Goal: Communication & Community: Answer question/provide support

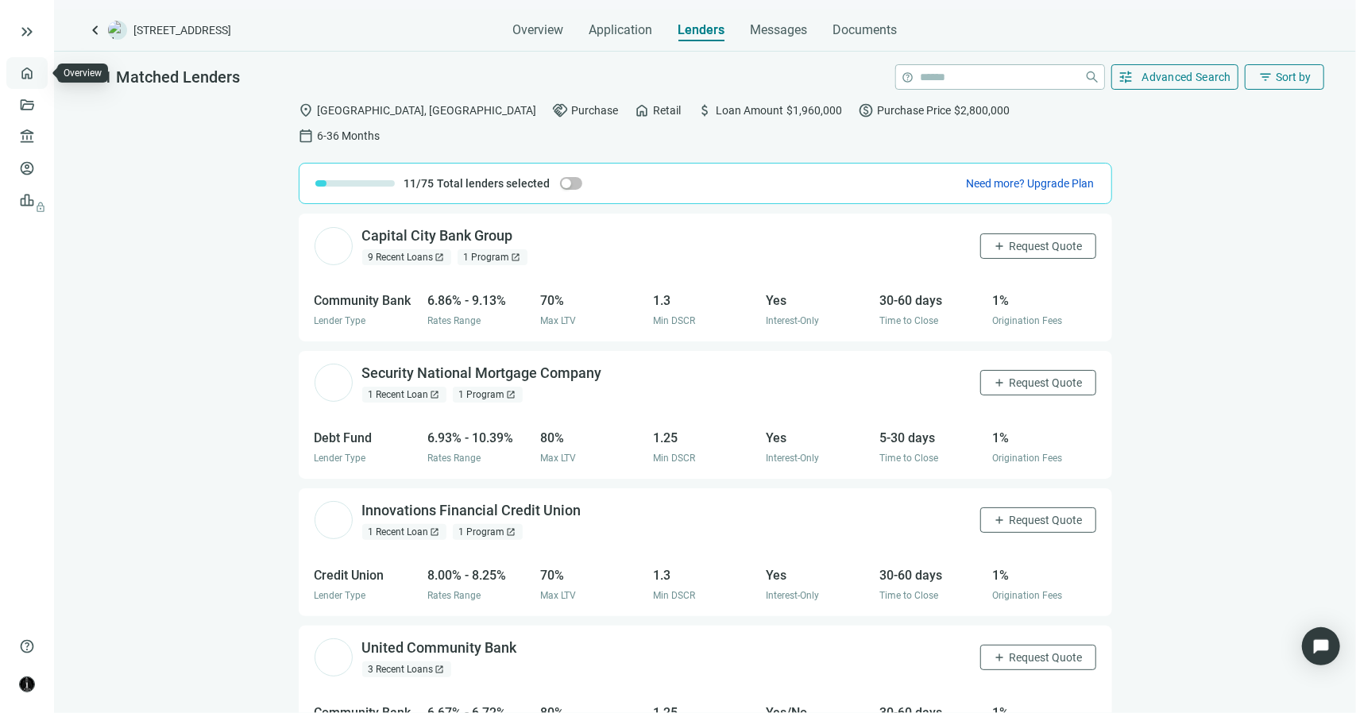
click at [40, 70] on link "Overview" at bounding box center [63, 73] width 47 height 13
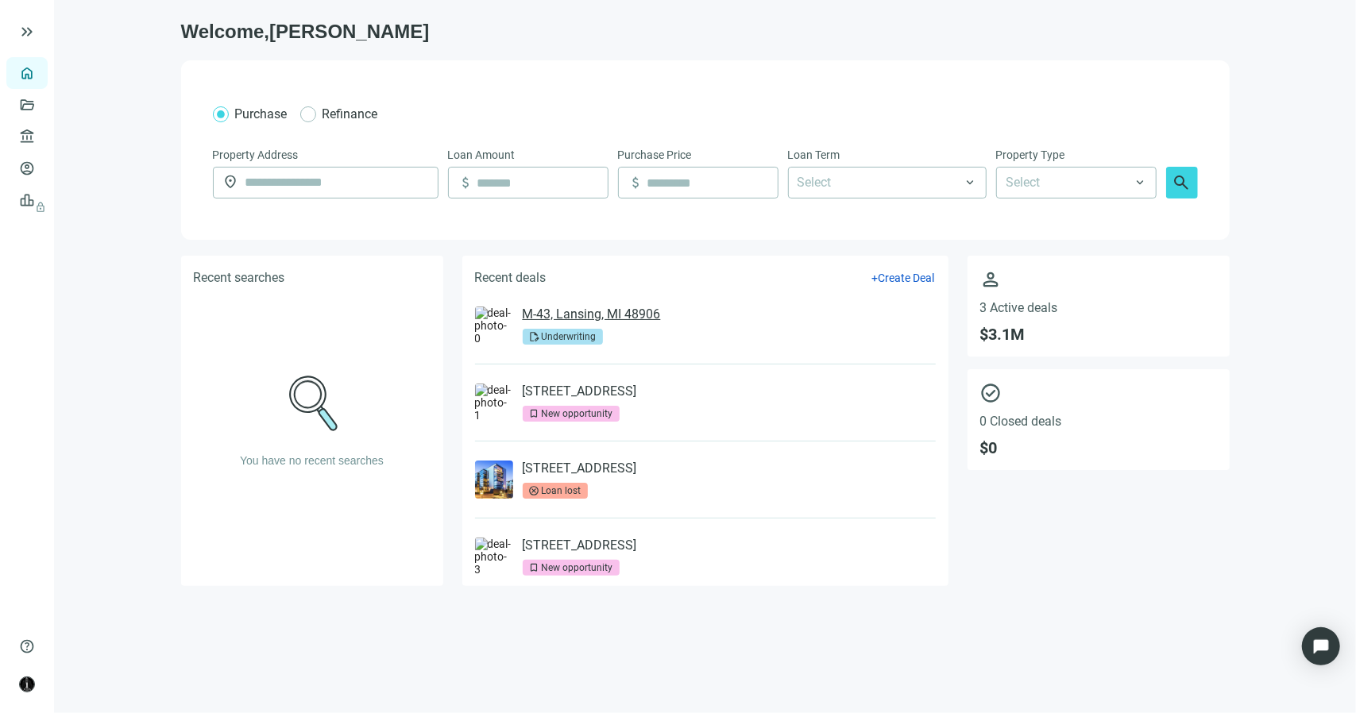
click at [575, 315] on link "M-43, Lansing, MI 48906" at bounding box center [592, 315] width 138 height 16
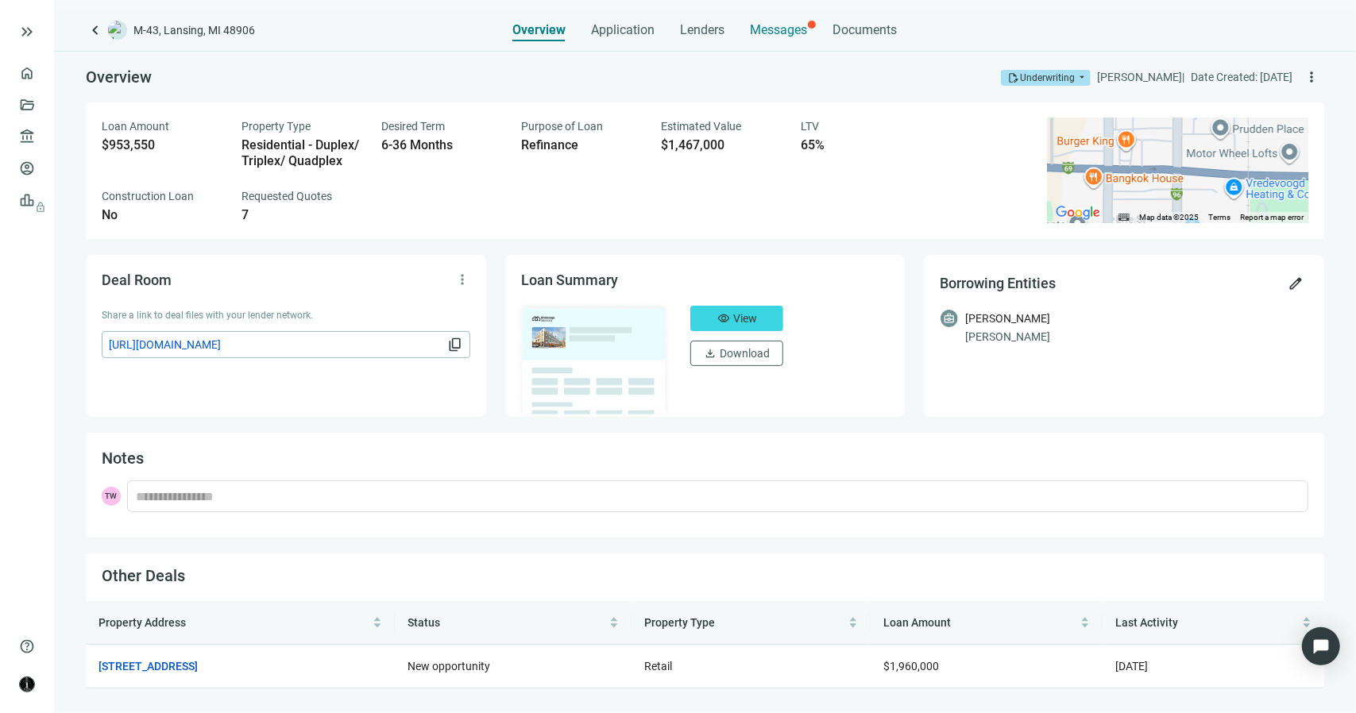
click at [767, 25] on span "Messages" at bounding box center [779, 29] width 57 height 15
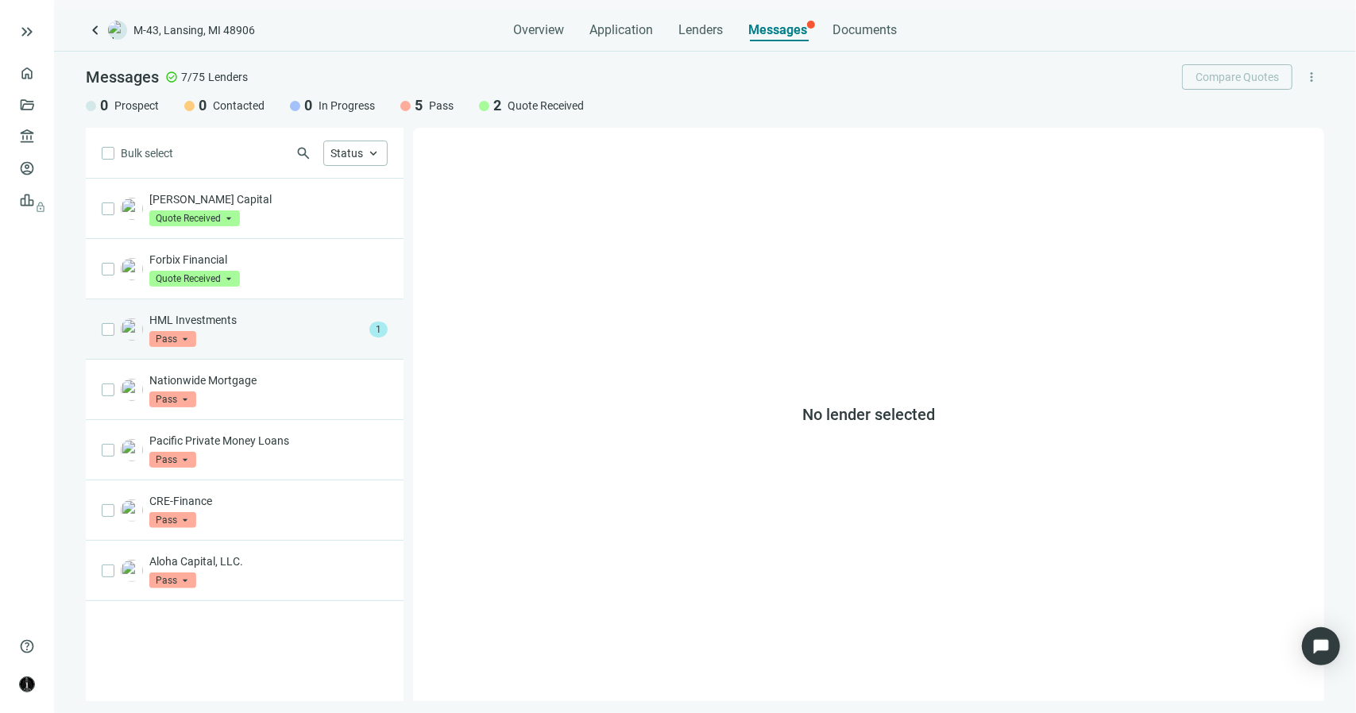
click at [297, 334] on div "HML Investments Pass arrow_drop_down" at bounding box center [256, 329] width 214 height 35
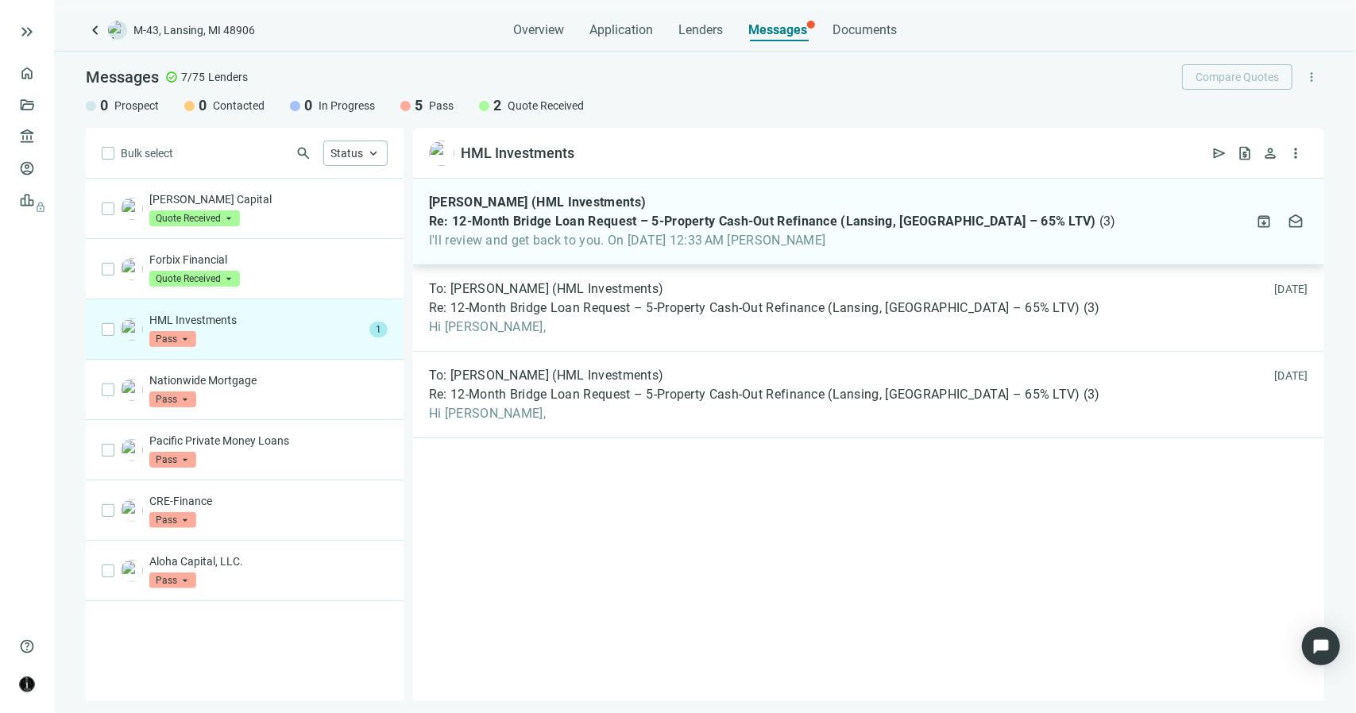
click at [486, 233] on span "I'll review and get back to you. On [DATE] 12:33 AM [PERSON_NAME]" at bounding box center [772, 241] width 687 height 16
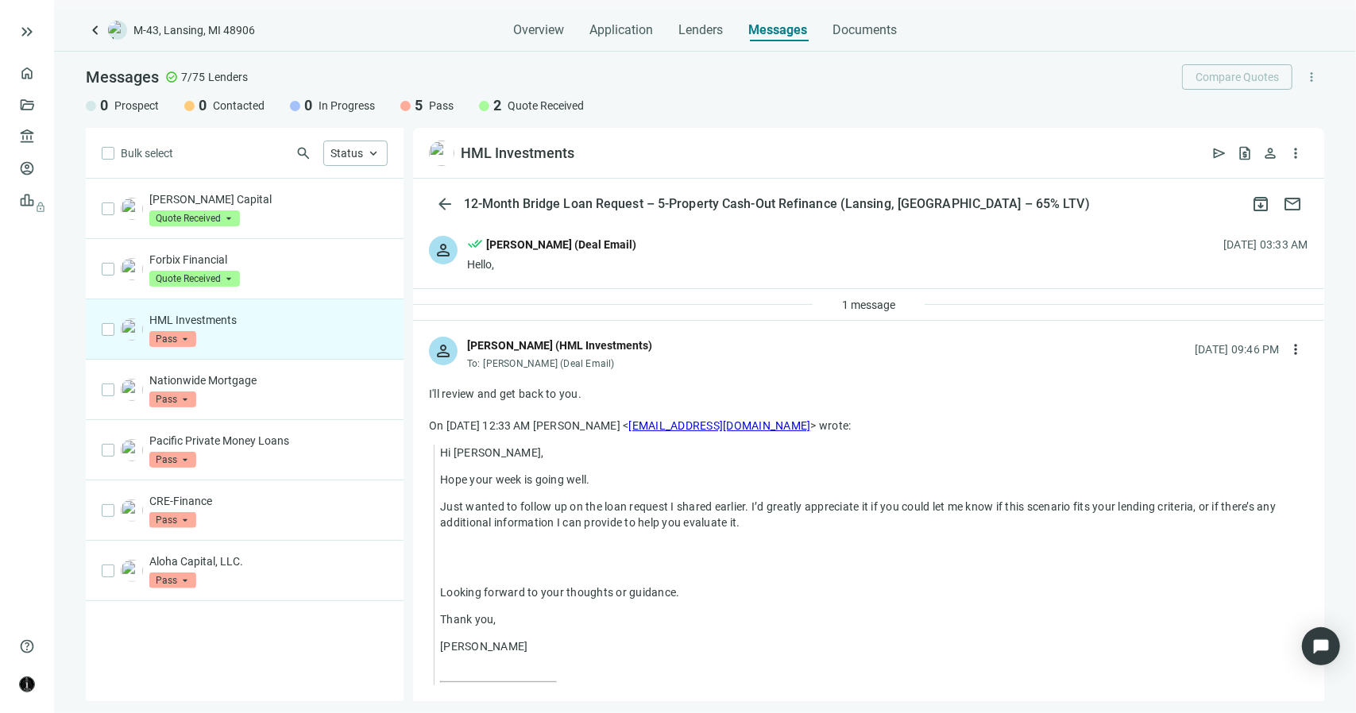
click at [1314, 80] on span "more_vert" at bounding box center [1311, 77] width 14 height 14
click at [1314, 79] on span "more_vert" at bounding box center [1311, 77] width 14 height 14
click at [1302, 155] on span "more_vert" at bounding box center [1296, 153] width 16 height 16
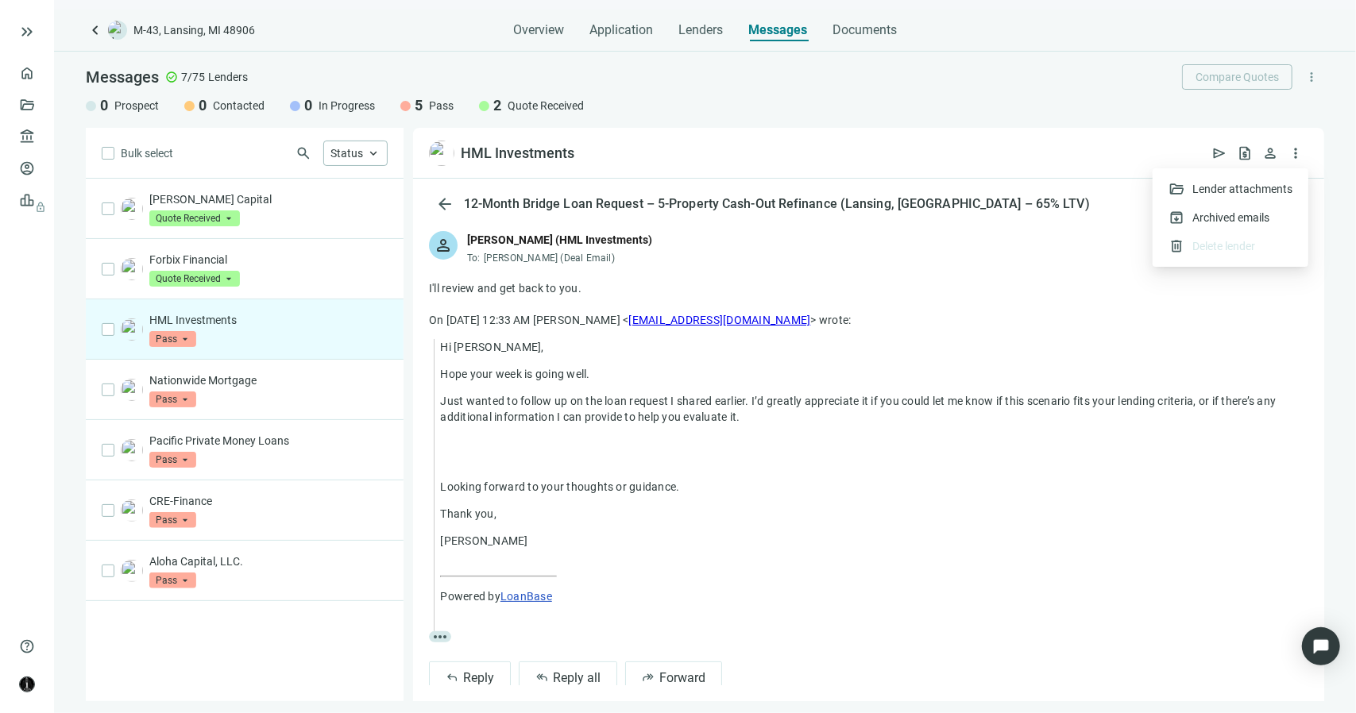
scroll to position [129, 0]
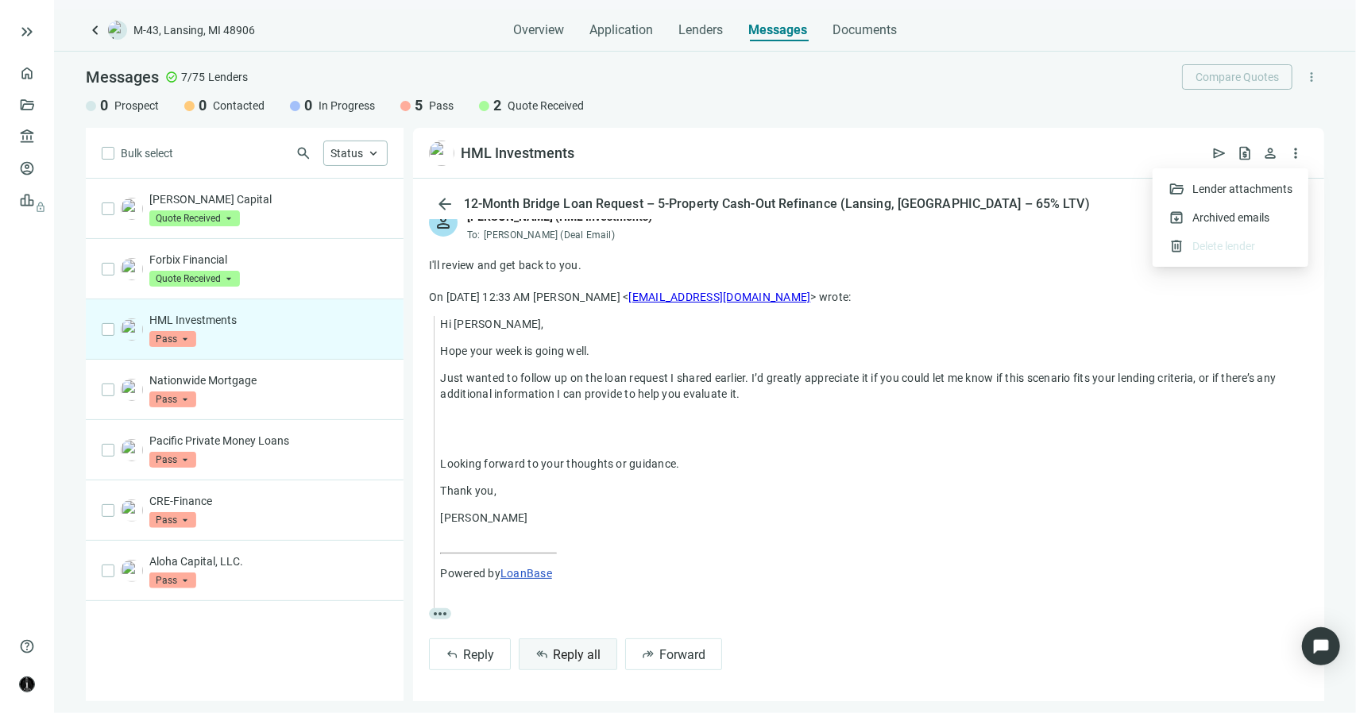
click at [575, 651] on span "Reply all" at bounding box center [577, 654] width 48 height 15
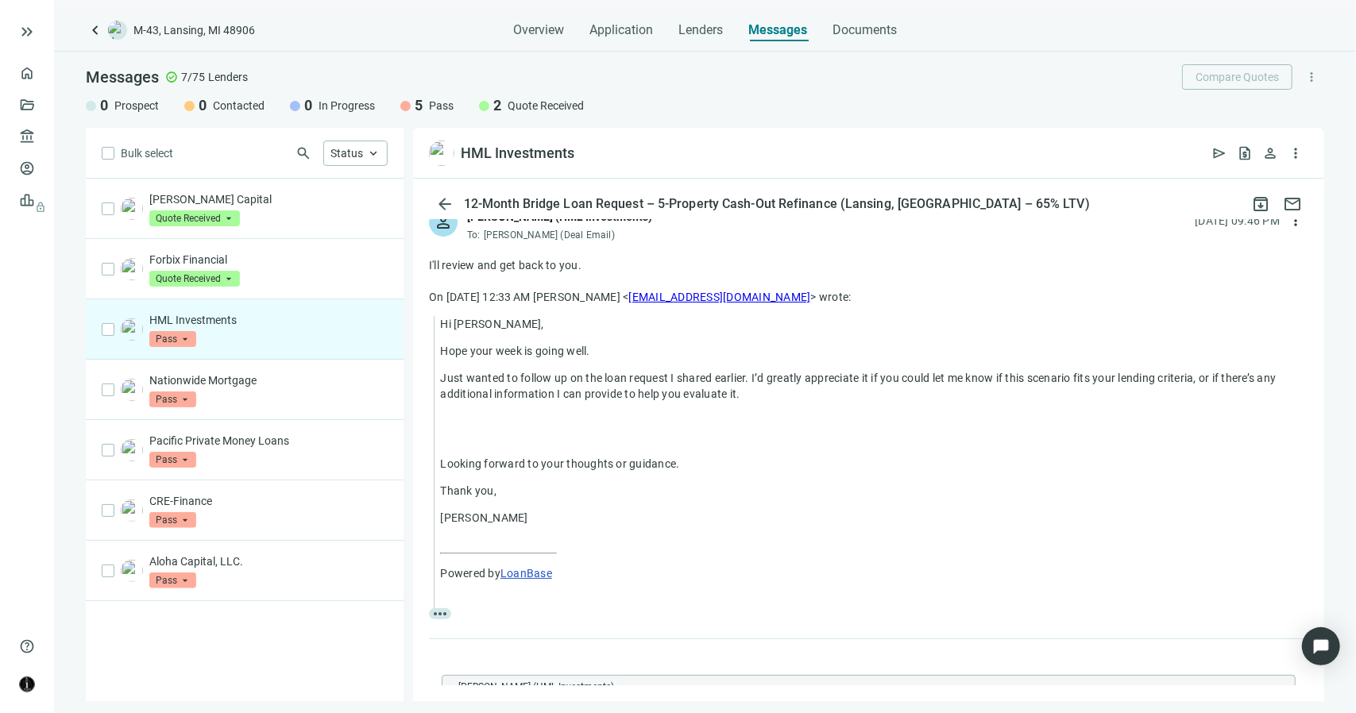
type textarea "**********"
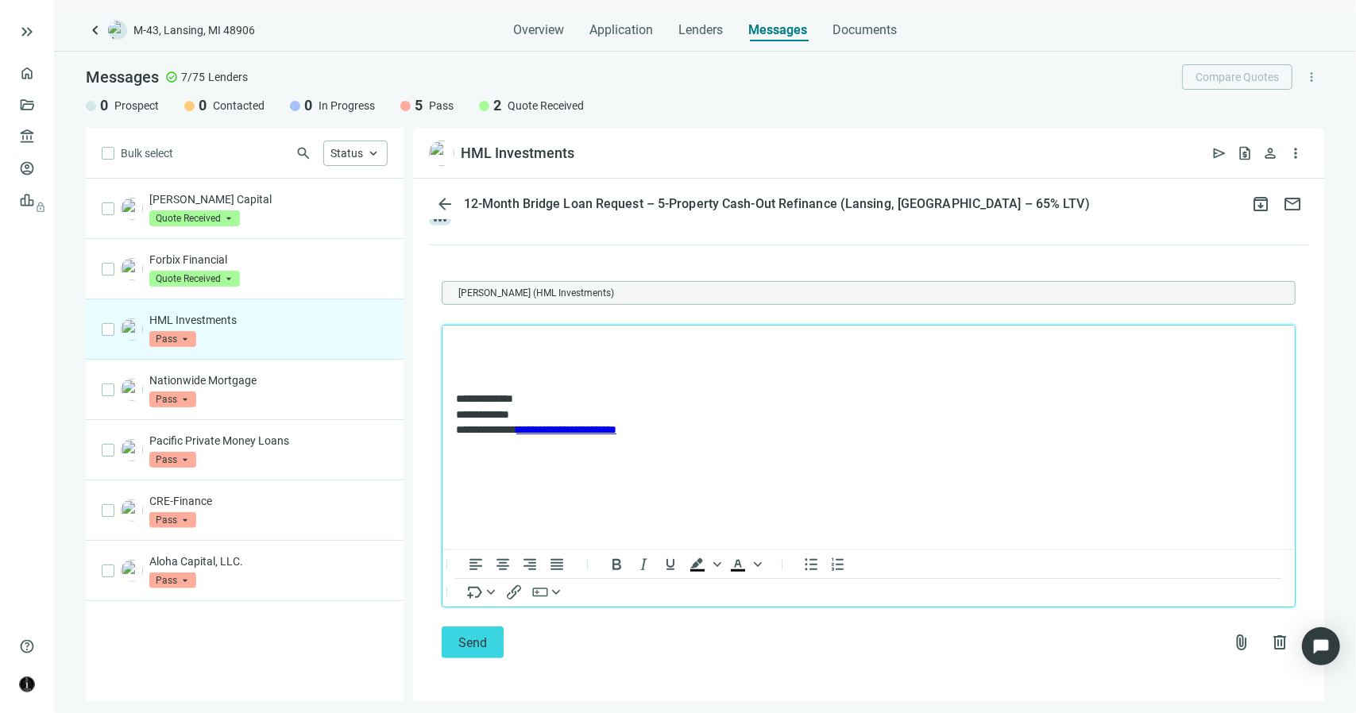
scroll to position [0, 0]
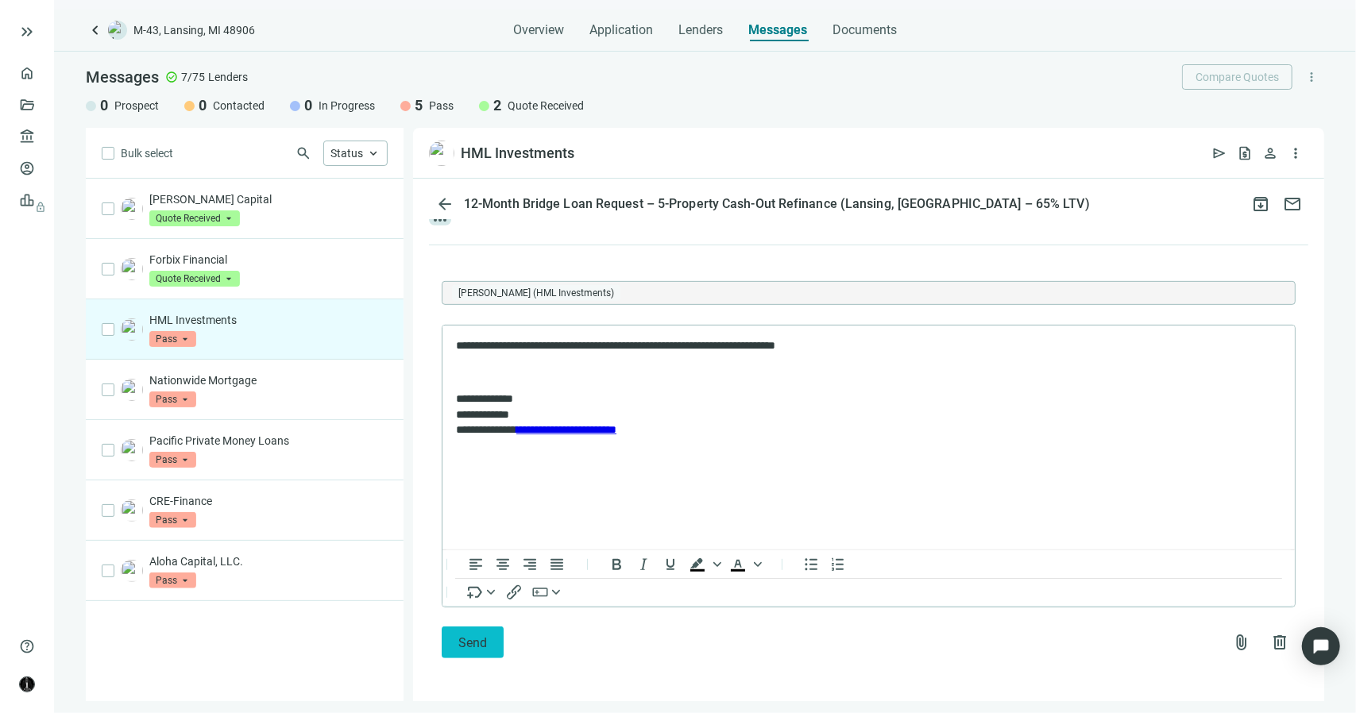
click at [479, 643] on span "Send" at bounding box center [472, 643] width 29 height 15
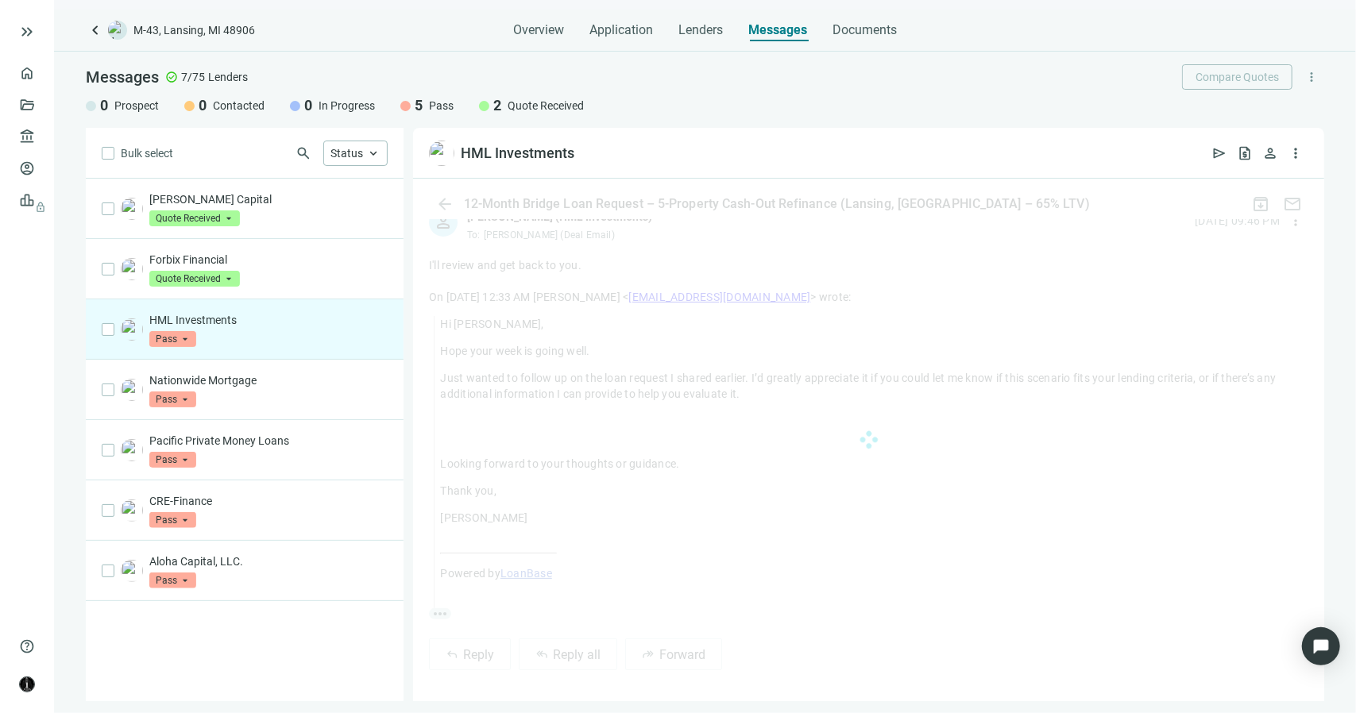
scroll to position [435, 0]
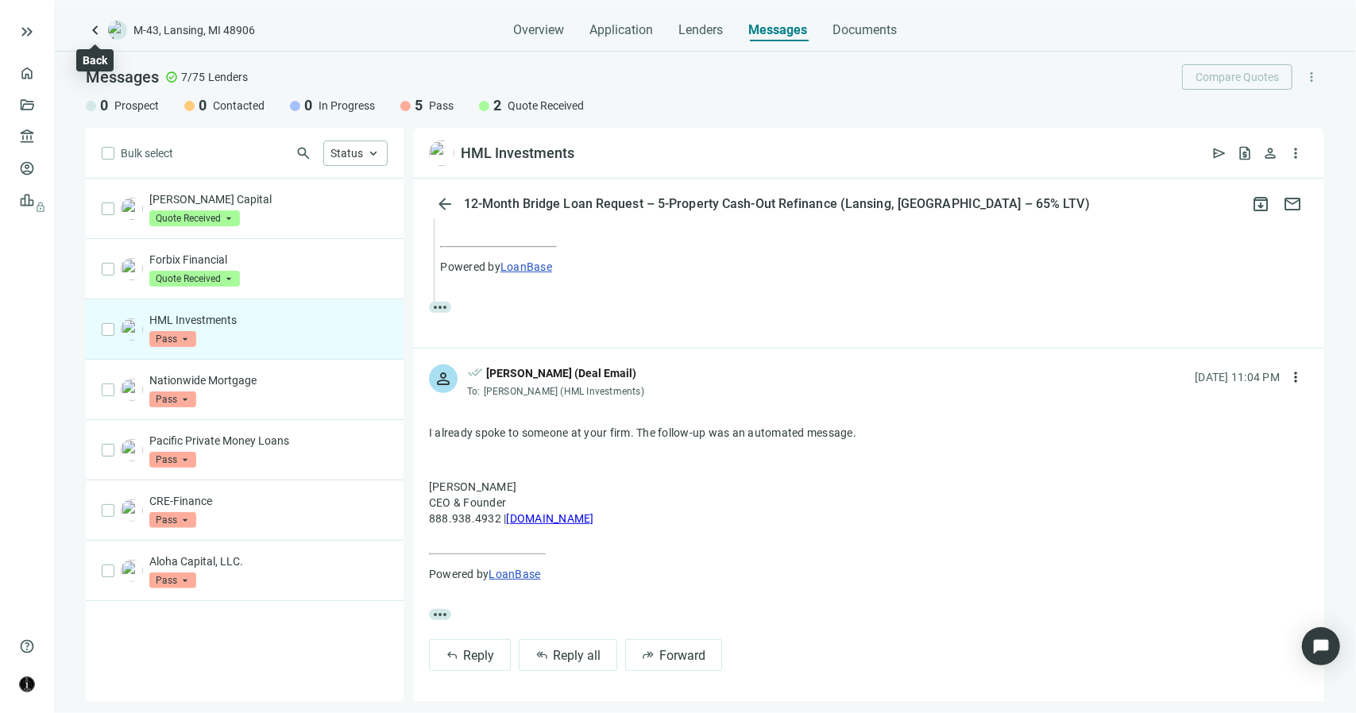
click at [94, 29] on span "keyboard_arrow_left" at bounding box center [95, 30] width 19 height 19
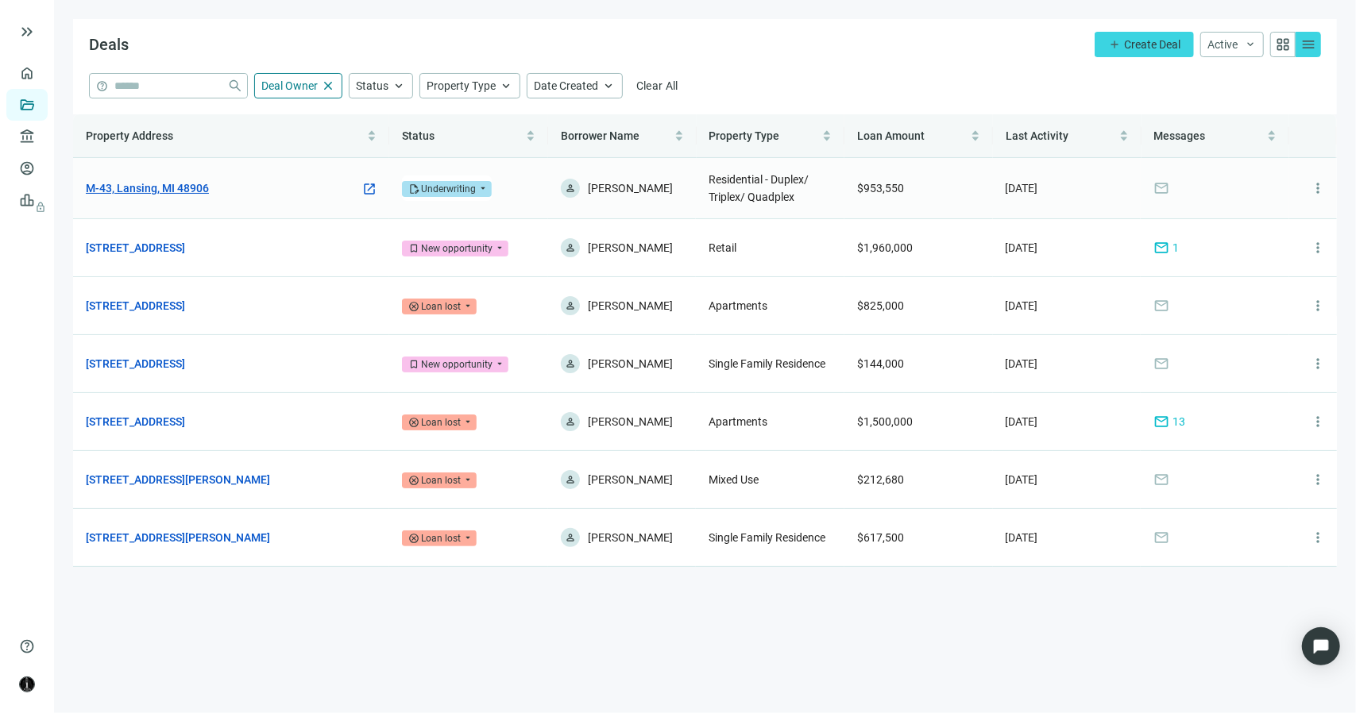
click at [160, 190] on link "M-43, Lansing, MI 48906" at bounding box center [147, 188] width 123 height 17
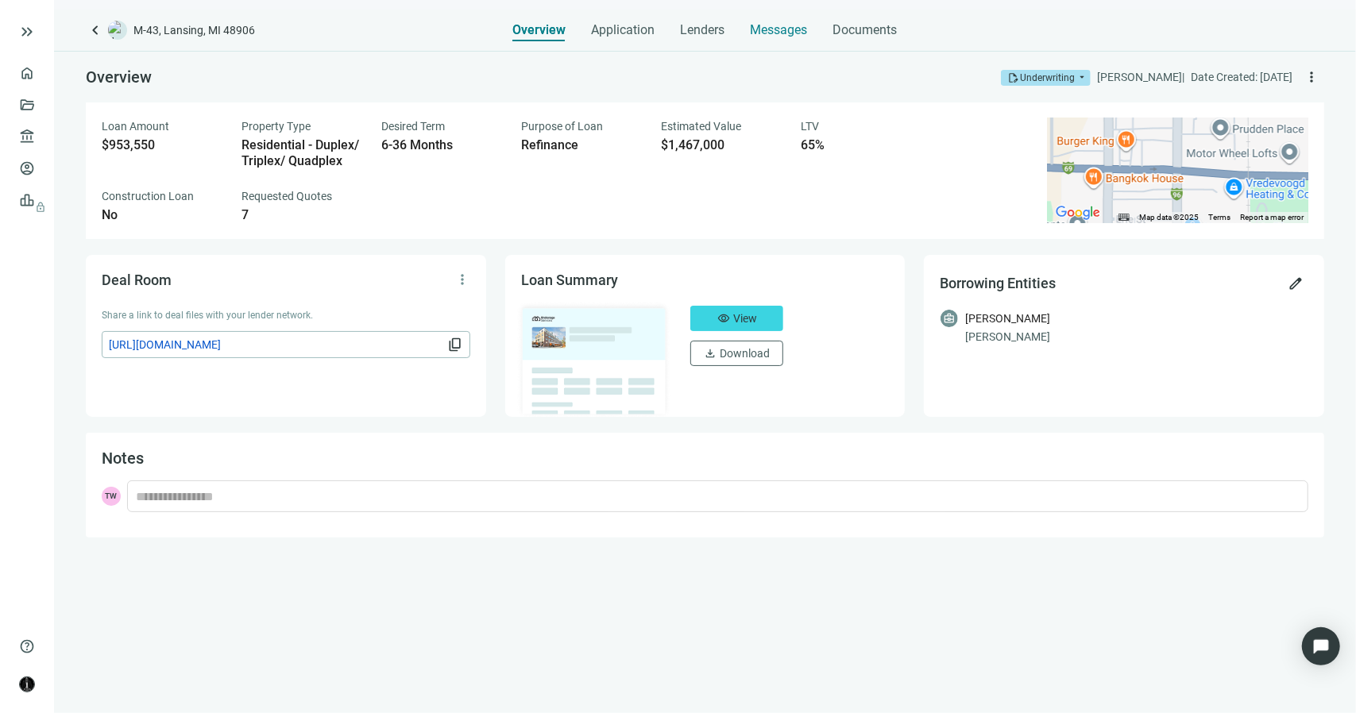
click at [761, 29] on span "Messages" at bounding box center [779, 29] width 57 height 15
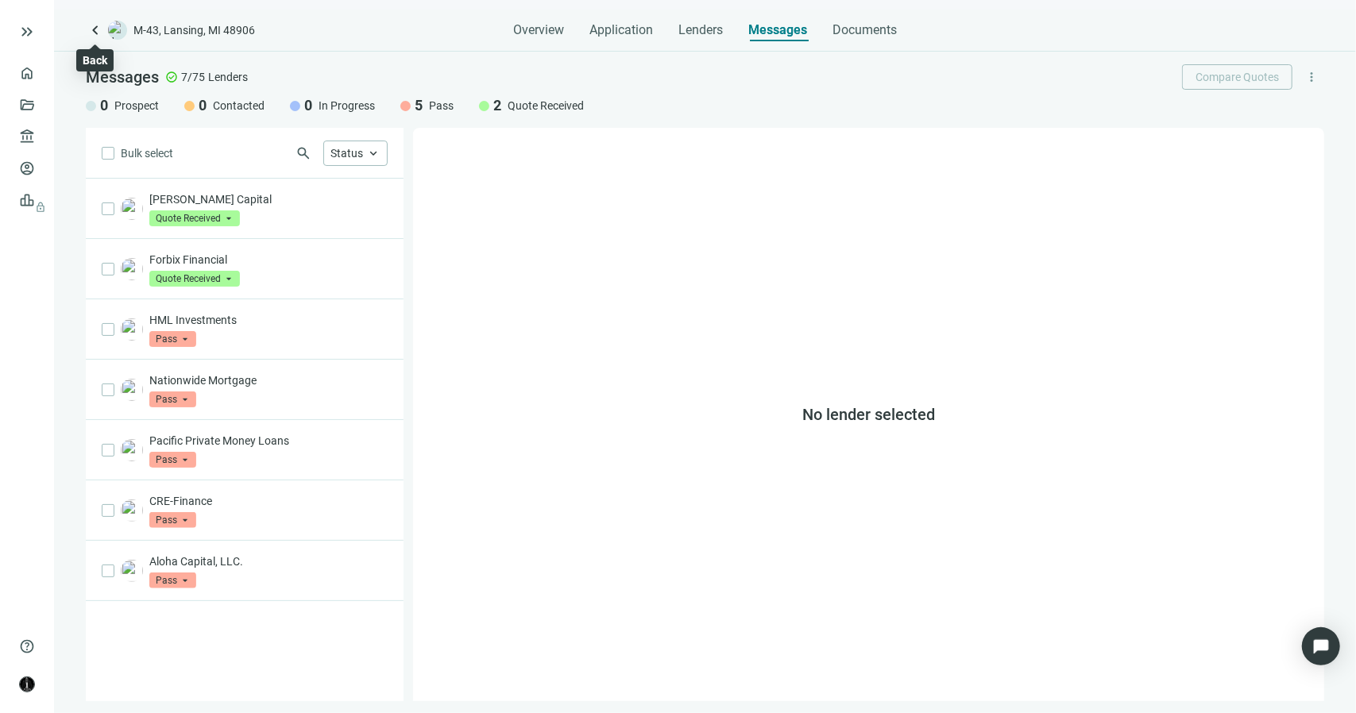
click at [99, 29] on span "keyboard_arrow_left" at bounding box center [95, 30] width 19 height 19
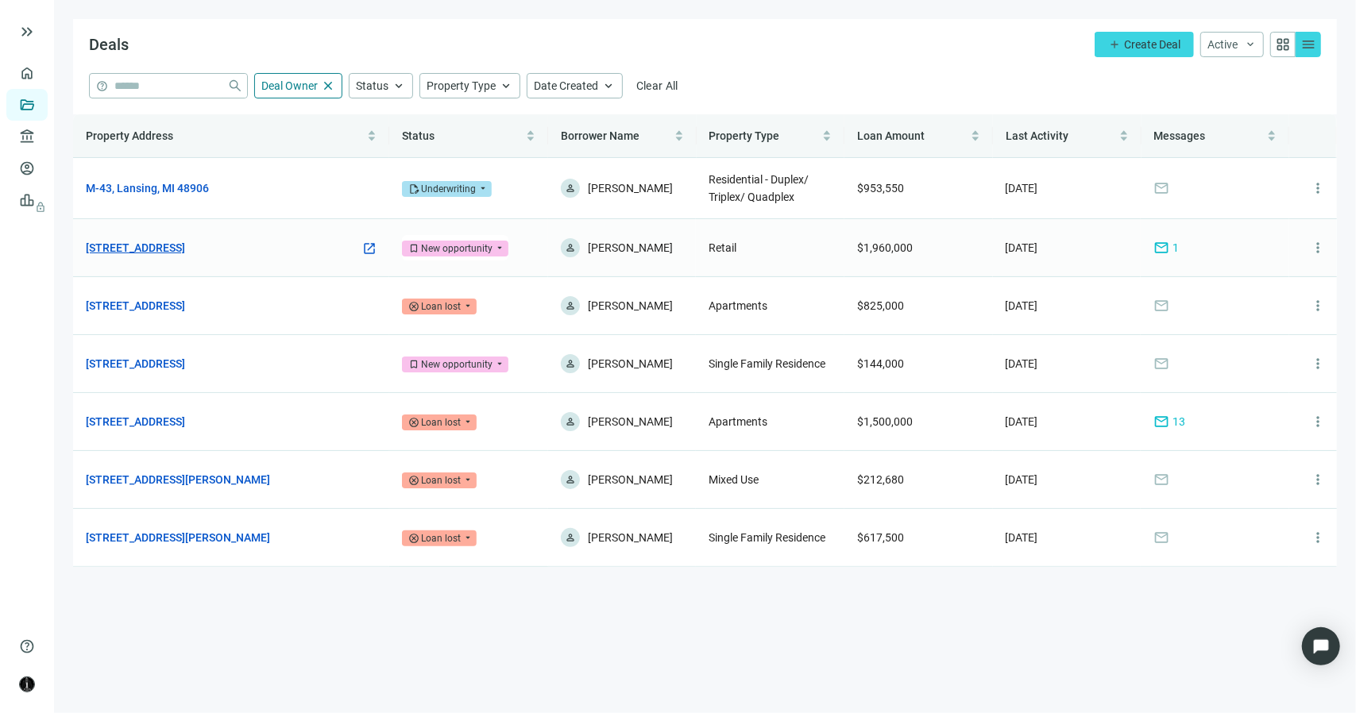
click at [185, 249] on link "[STREET_ADDRESS]" at bounding box center [135, 247] width 99 height 17
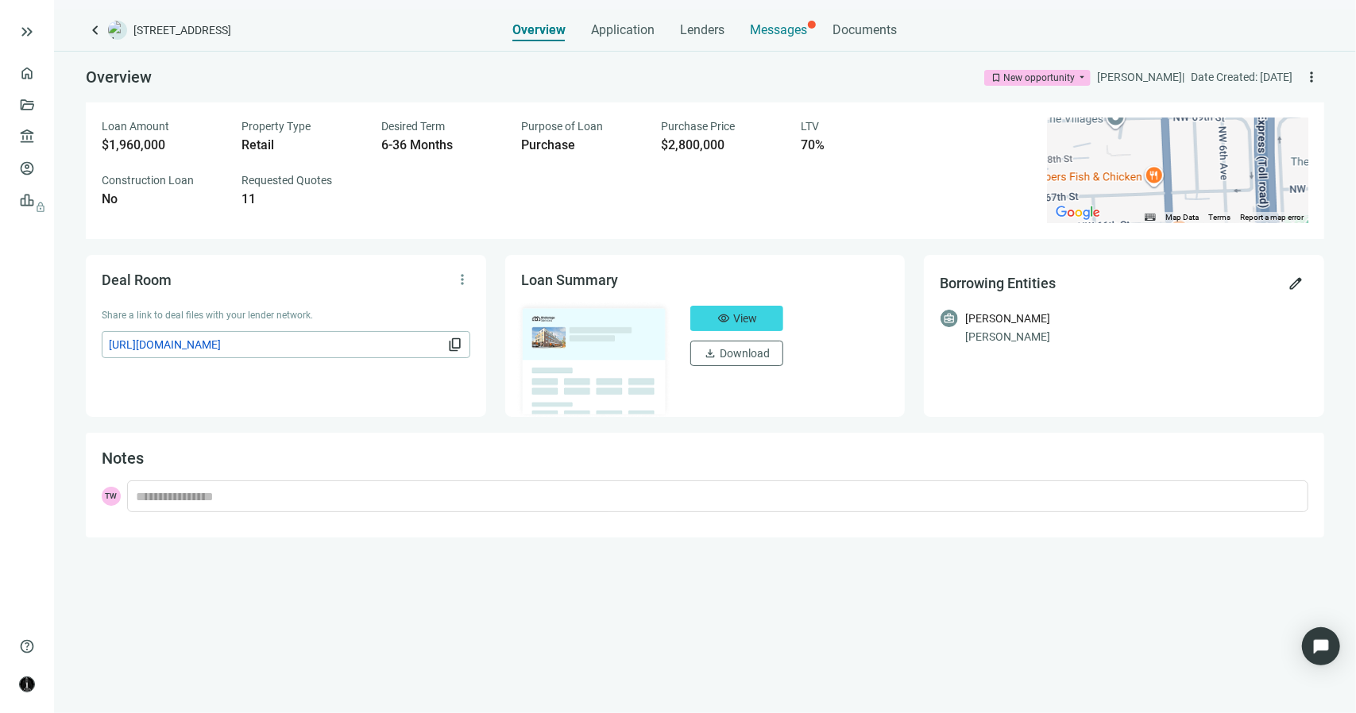
click at [782, 26] on span "Messages" at bounding box center [779, 29] width 57 height 15
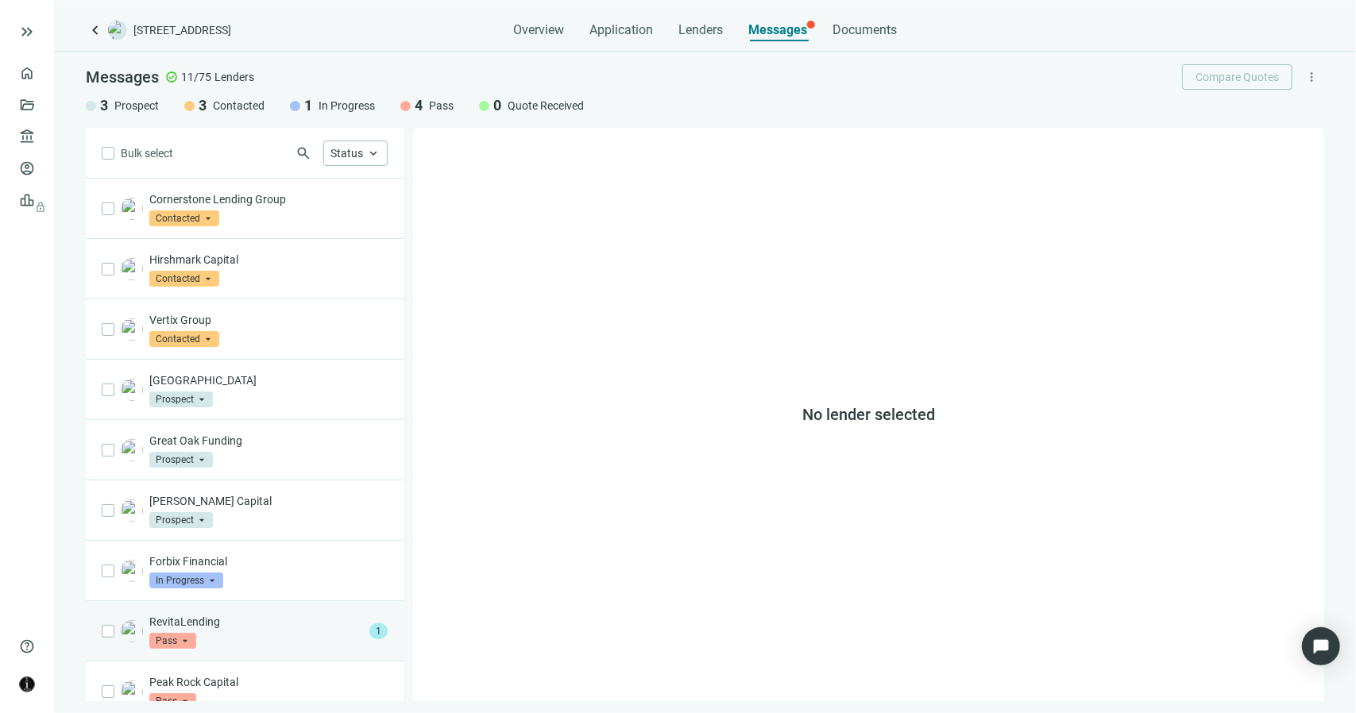
click at [258, 614] on p "RevitaLending" at bounding box center [256, 622] width 214 height 16
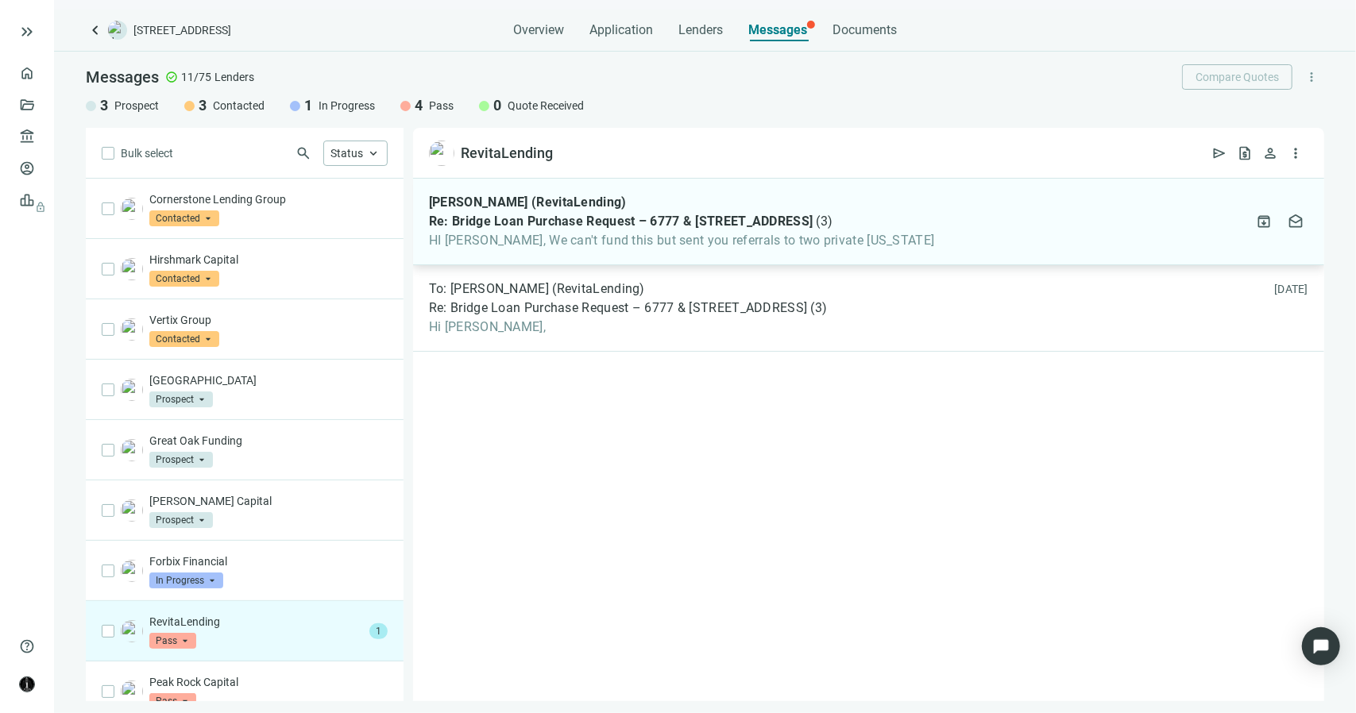
click at [560, 245] on span "HI [PERSON_NAME], We can't fund this but sent you referrals to two private [US_…" at bounding box center [682, 241] width 506 height 16
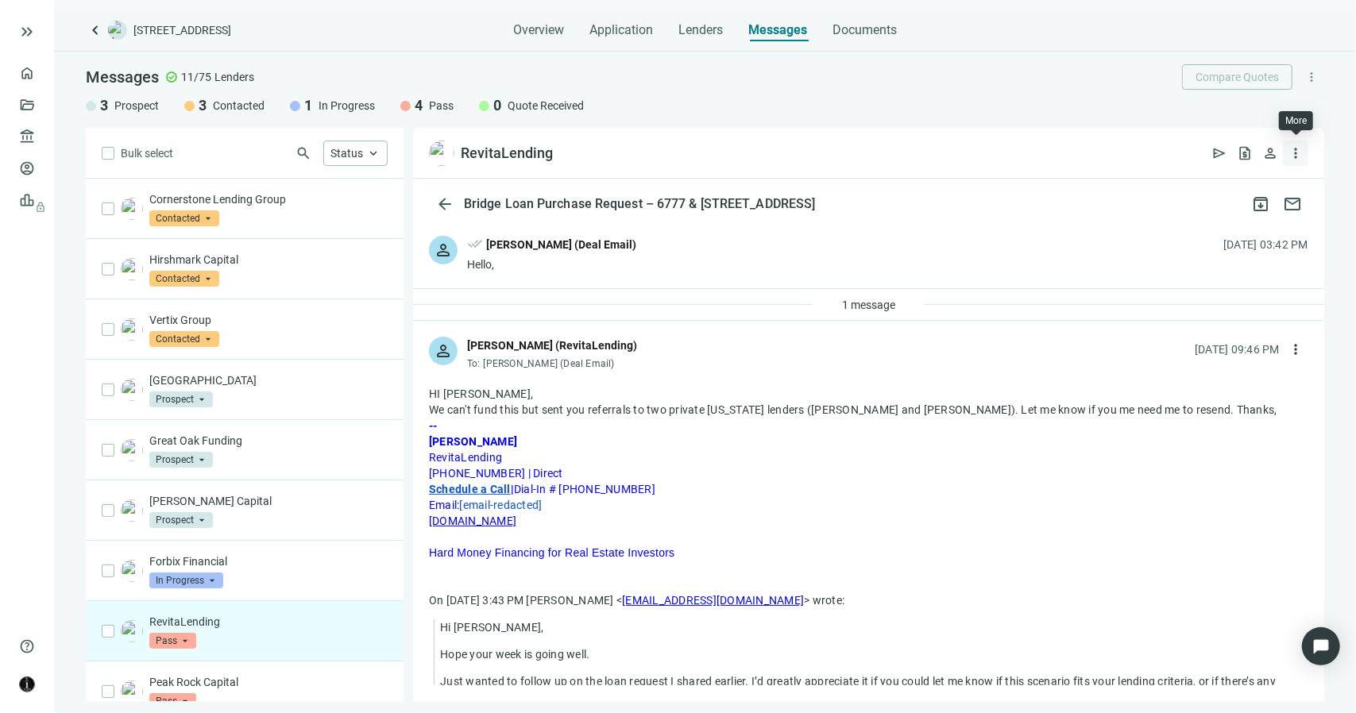
click at [1295, 155] on span "more_vert" at bounding box center [1296, 153] width 16 height 16
click at [1297, 156] on span "more_vert" at bounding box center [1296, 153] width 16 height 16
click at [1297, 155] on span "more_vert" at bounding box center [1296, 153] width 16 height 16
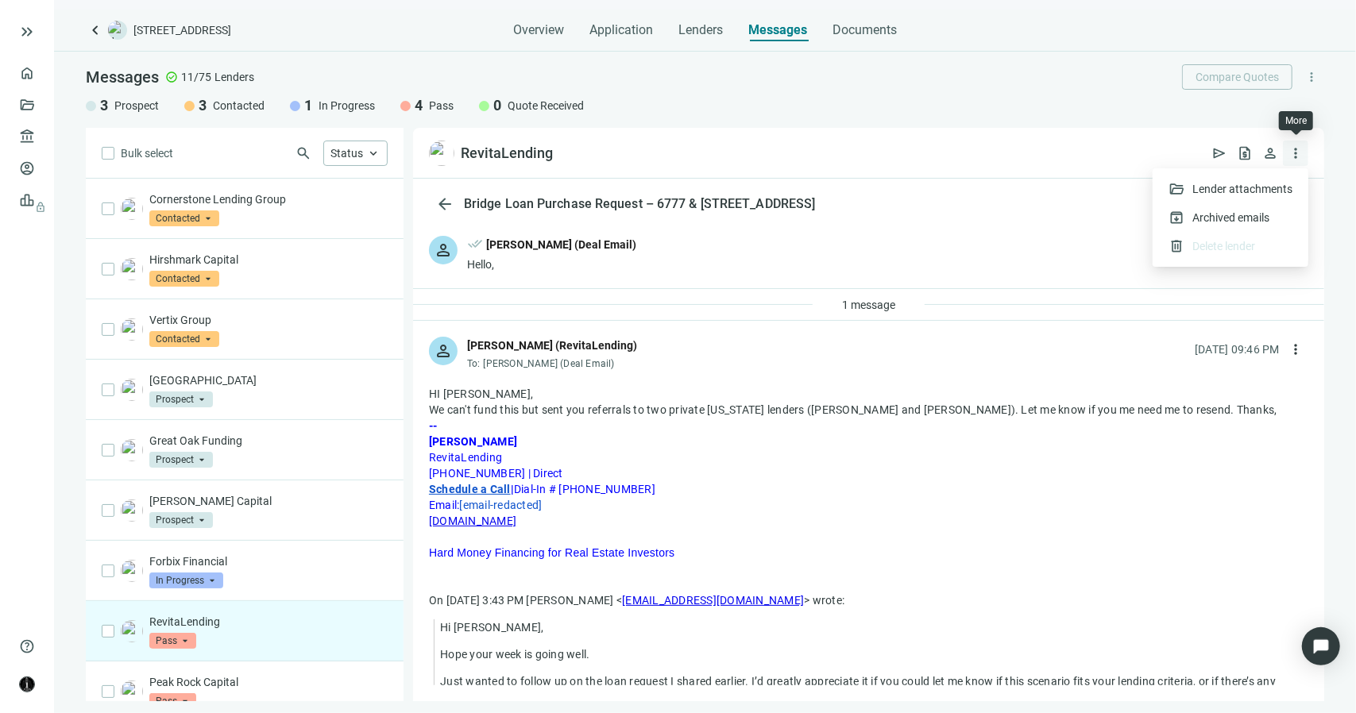
click at [1295, 152] on span "more_vert" at bounding box center [1296, 153] width 16 height 16
click at [1295, 153] on span "more_vert" at bounding box center [1296, 153] width 16 height 16
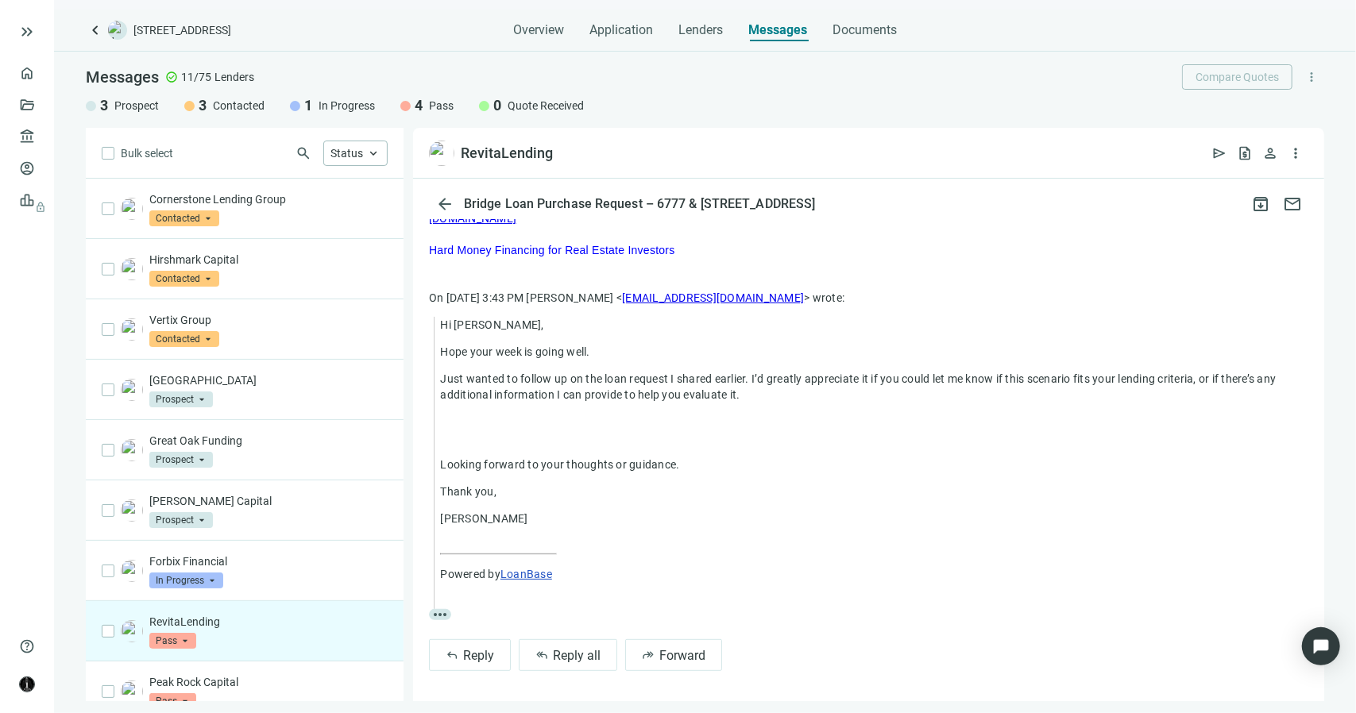
scroll to position [303, 0]
click at [585, 654] on span "Reply all" at bounding box center [577, 654] width 48 height 15
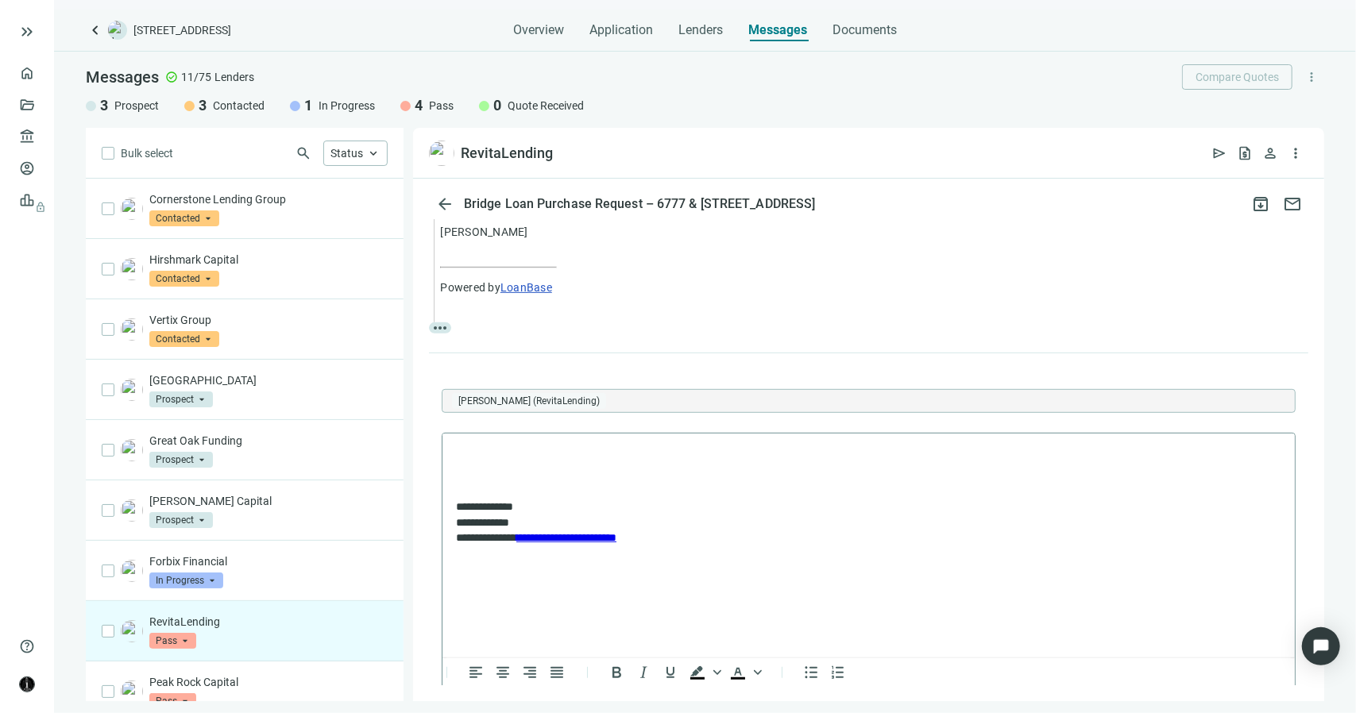
scroll to position [0, 0]
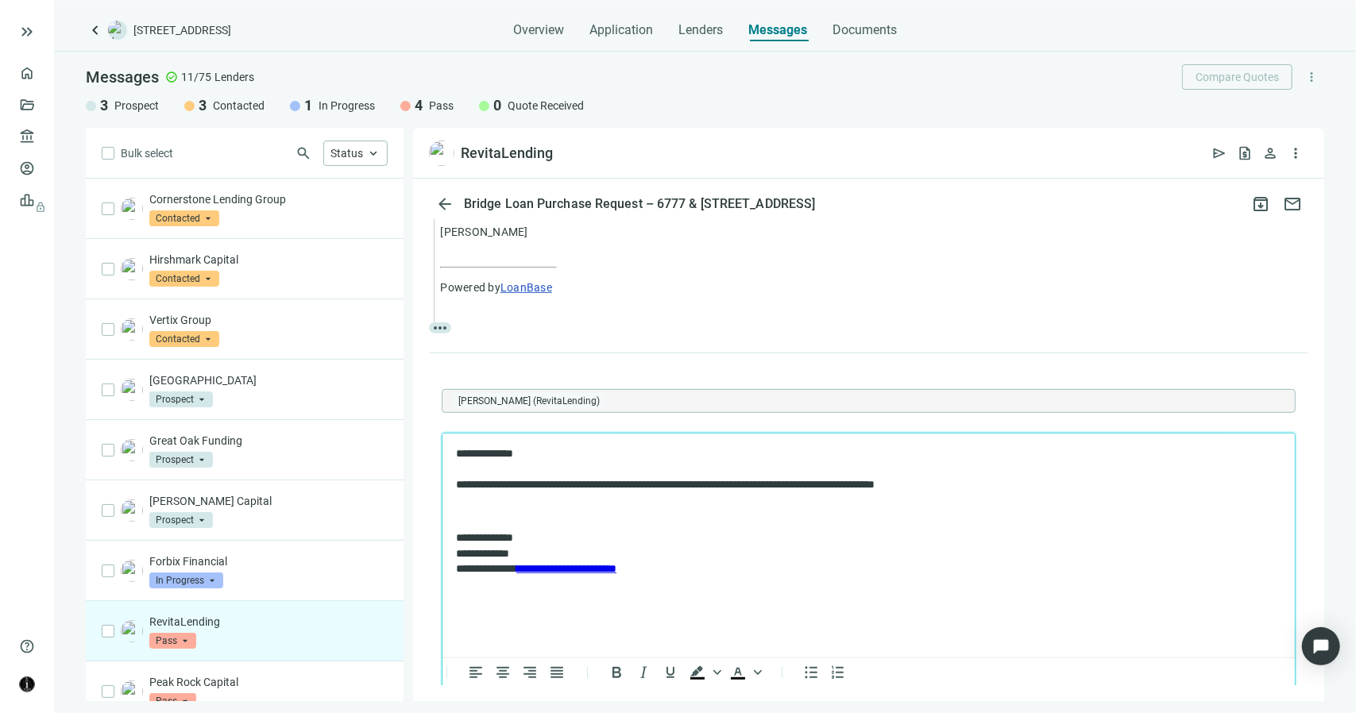
click at [672, 489] on p "**********" at bounding box center [860, 469] width 810 height 47
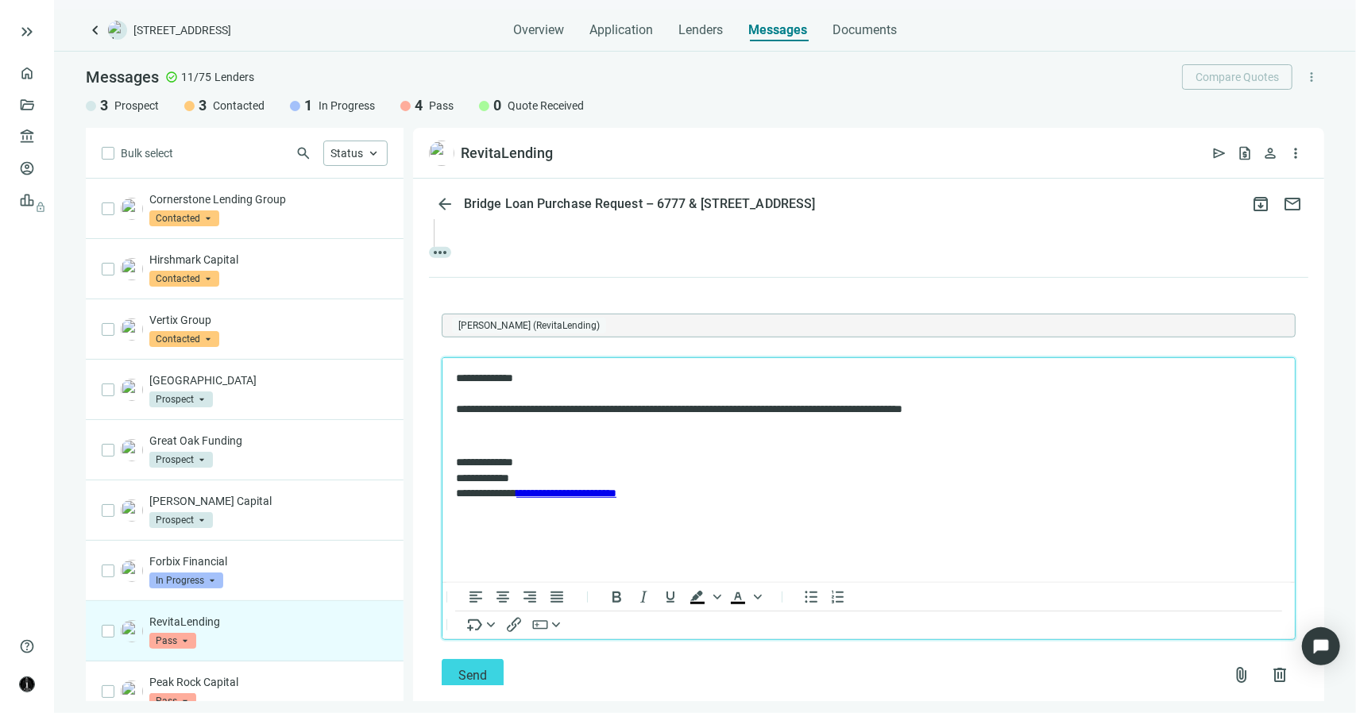
scroll to position [669, 0]
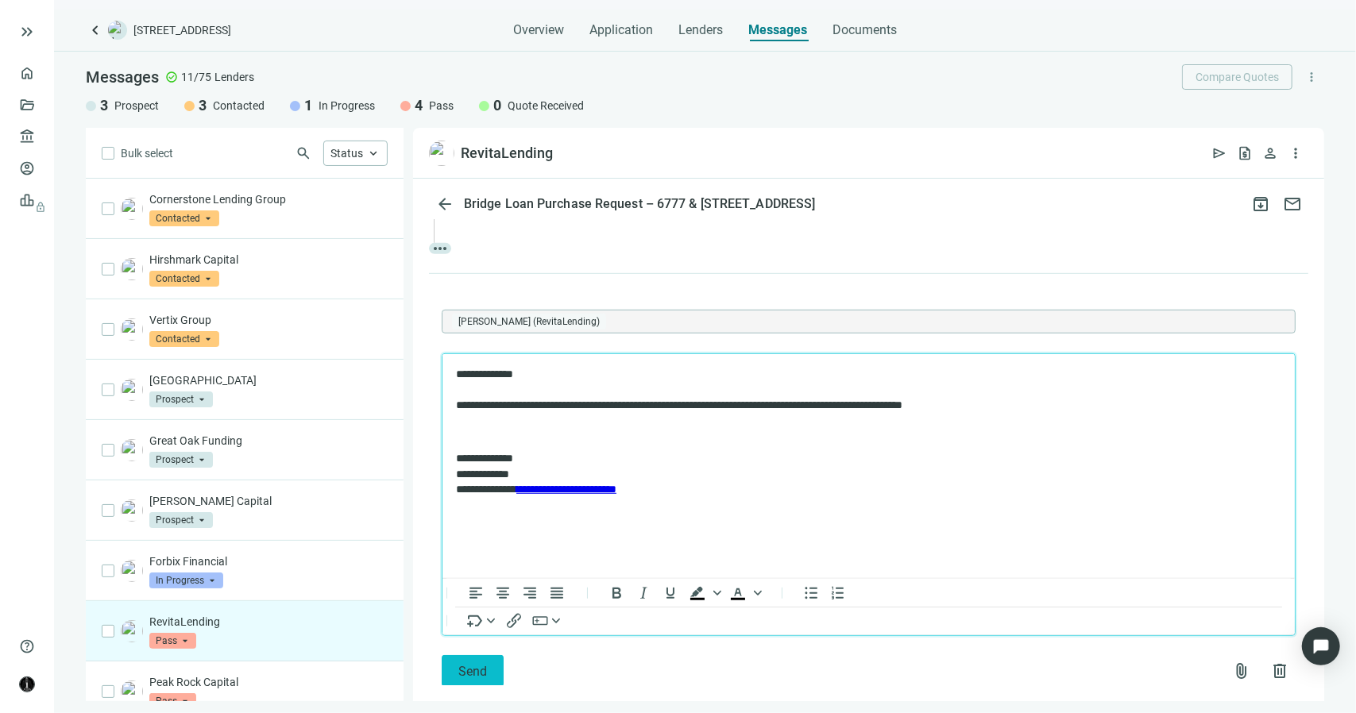
click at [473, 673] on span "Send" at bounding box center [472, 671] width 29 height 15
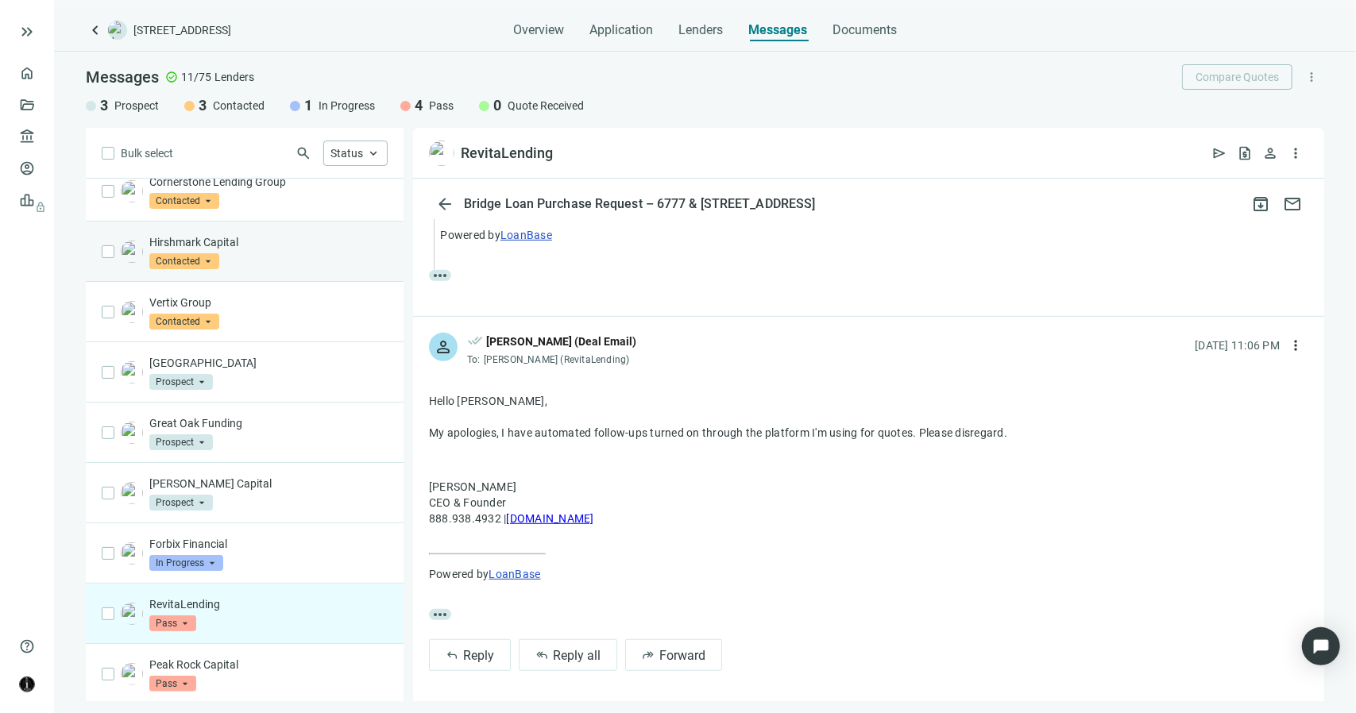
scroll to position [0, 0]
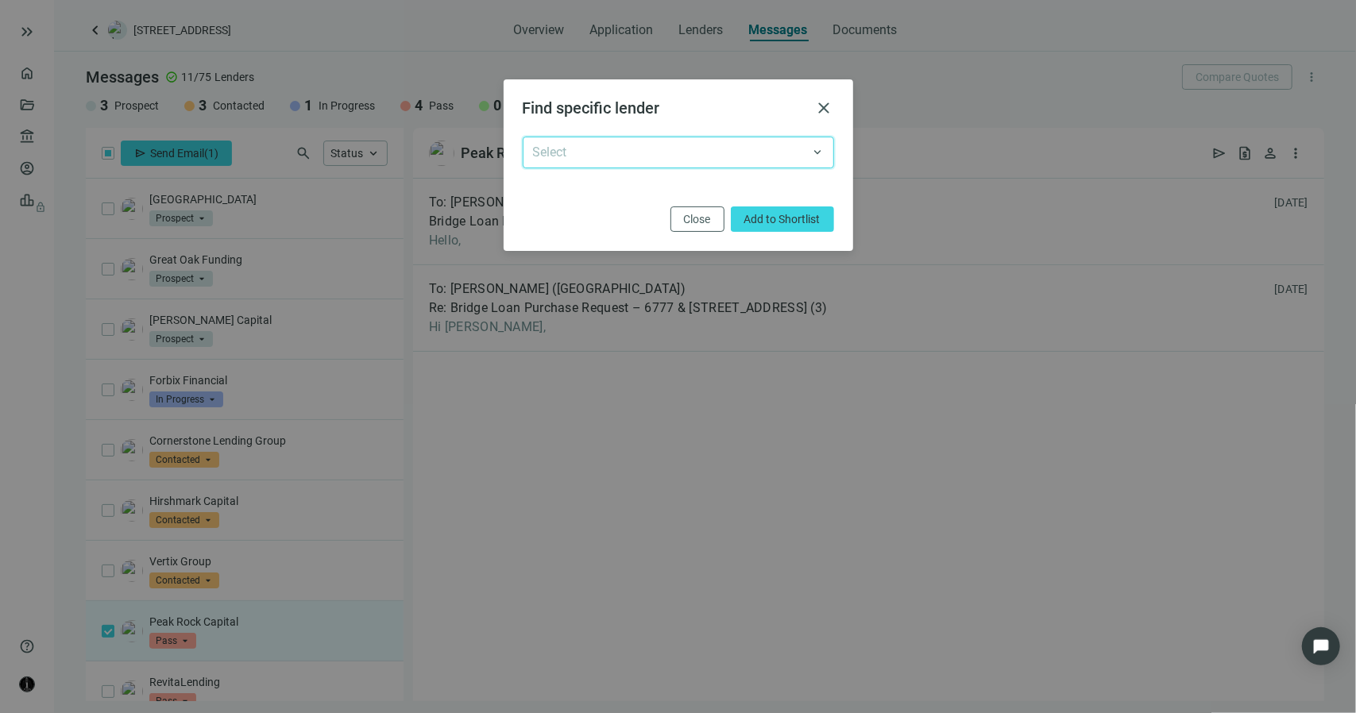
scroll to position [138, 0]
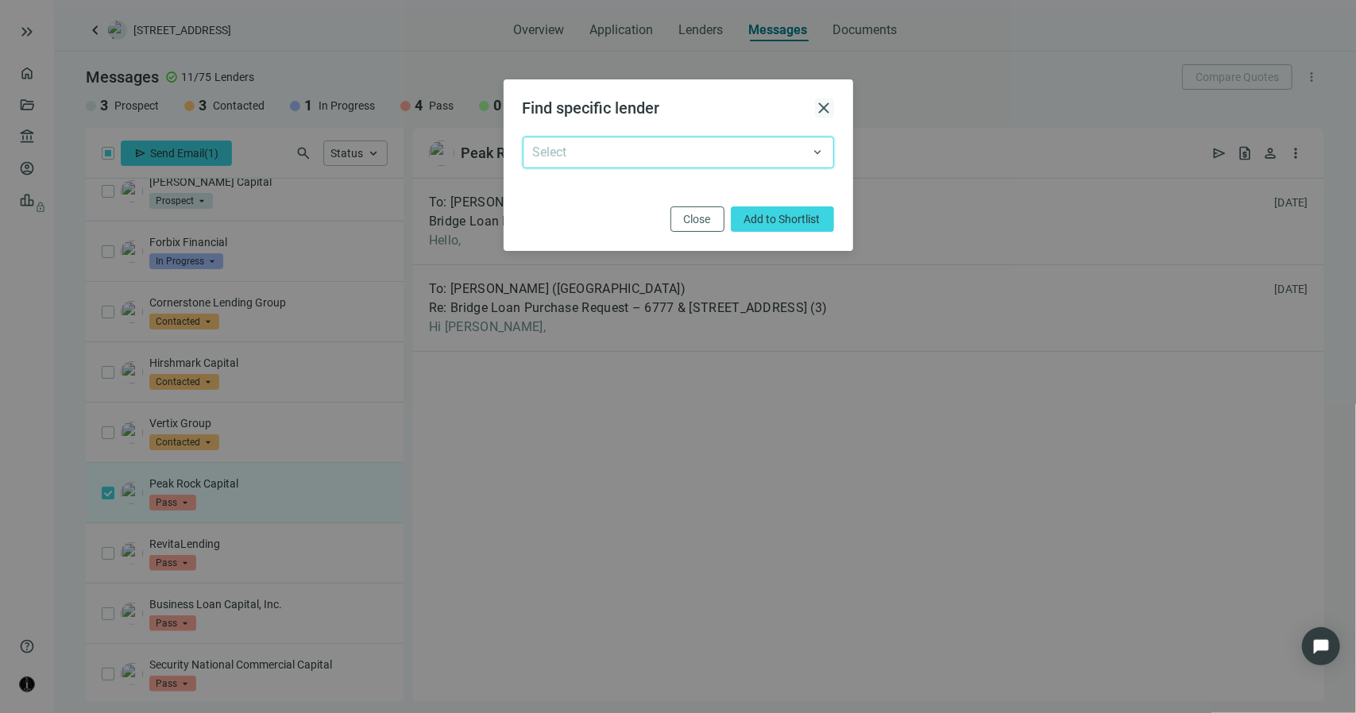
click at [825, 103] on span "close" at bounding box center [824, 108] width 19 height 19
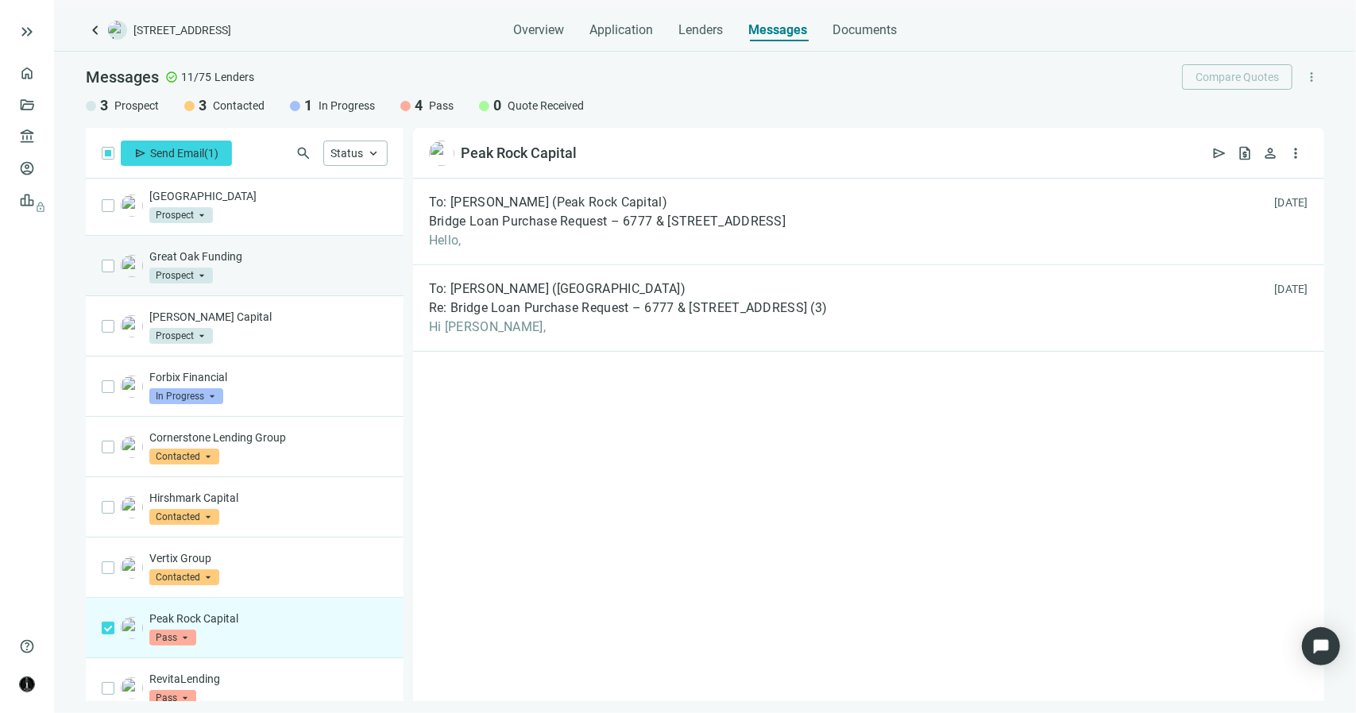
scroll to position [0, 0]
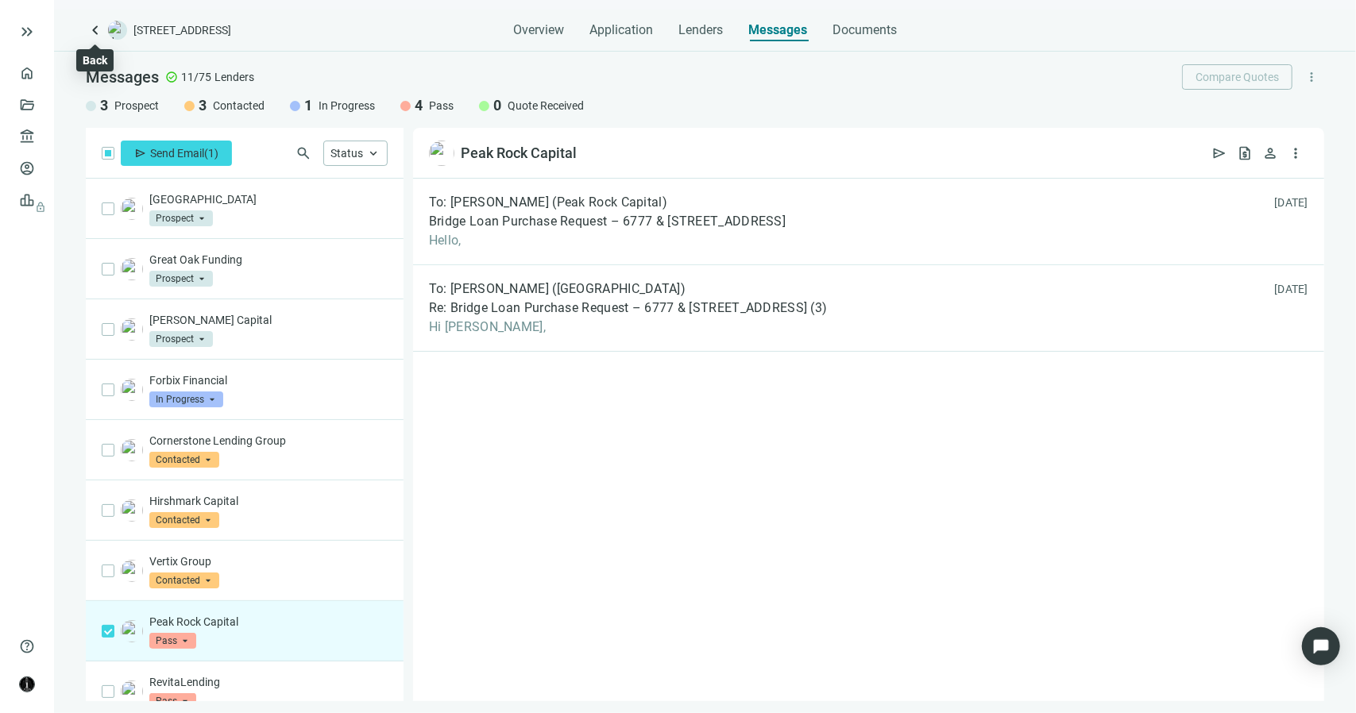
click at [94, 34] on span "keyboard_arrow_left" at bounding box center [95, 30] width 19 height 19
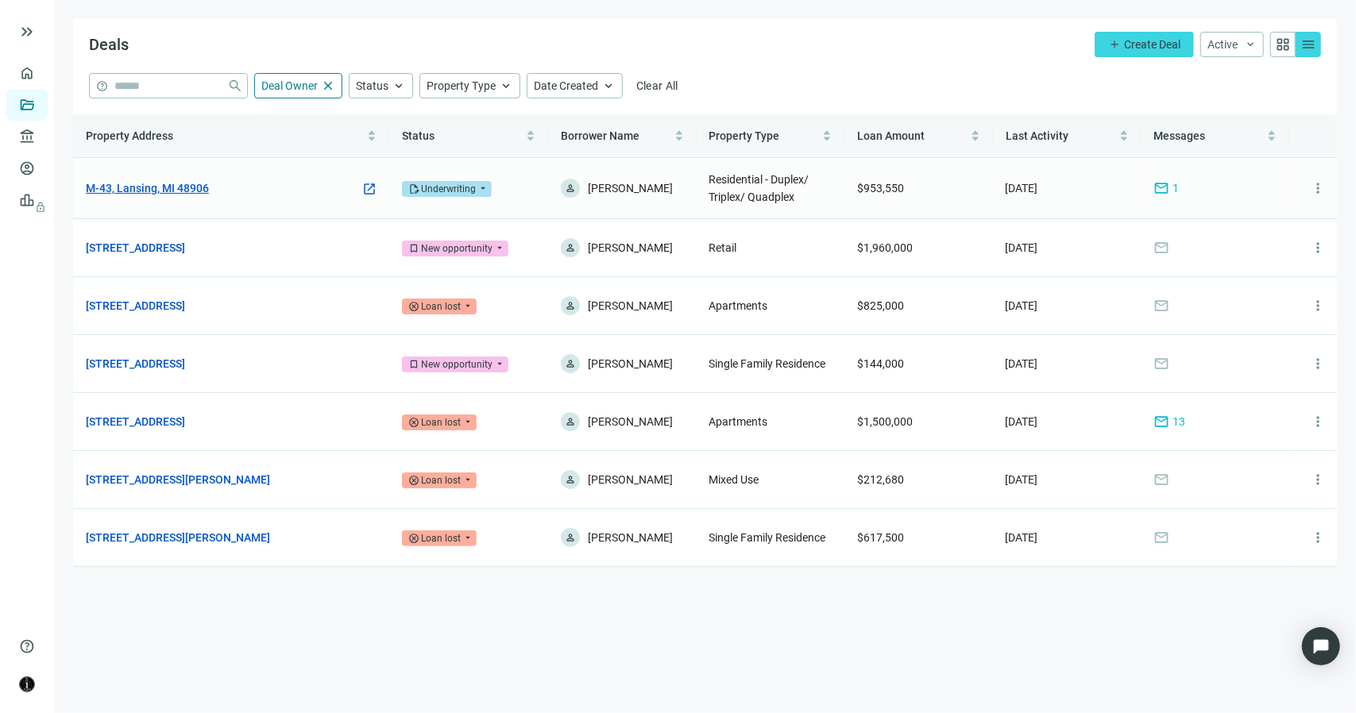
click at [171, 191] on link "M-43, Lansing, MI 48906" at bounding box center [147, 188] width 123 height 17
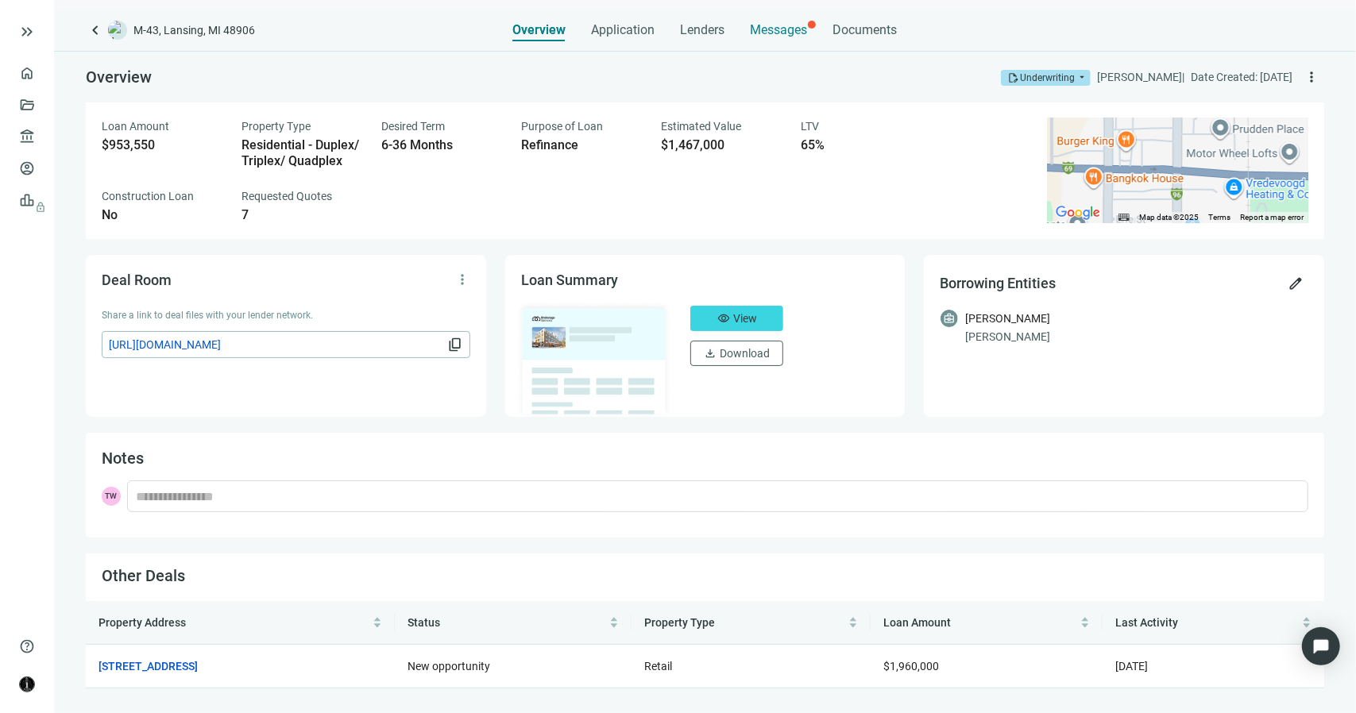
click at [775, 32] on span "Messages" at bounding box center [779, 29] width 57 height 15
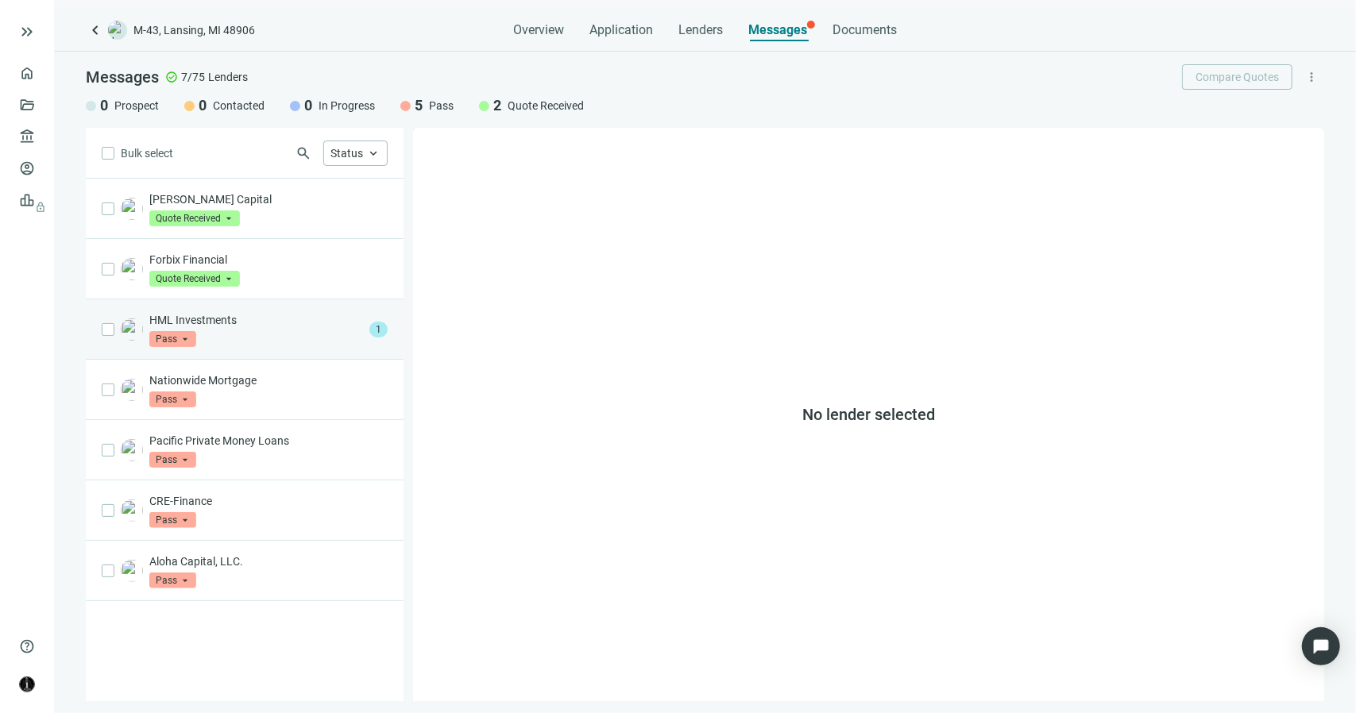
click at [298, 319] on p "HML Investments" at bounding box center [256, 320] width 214 height 16
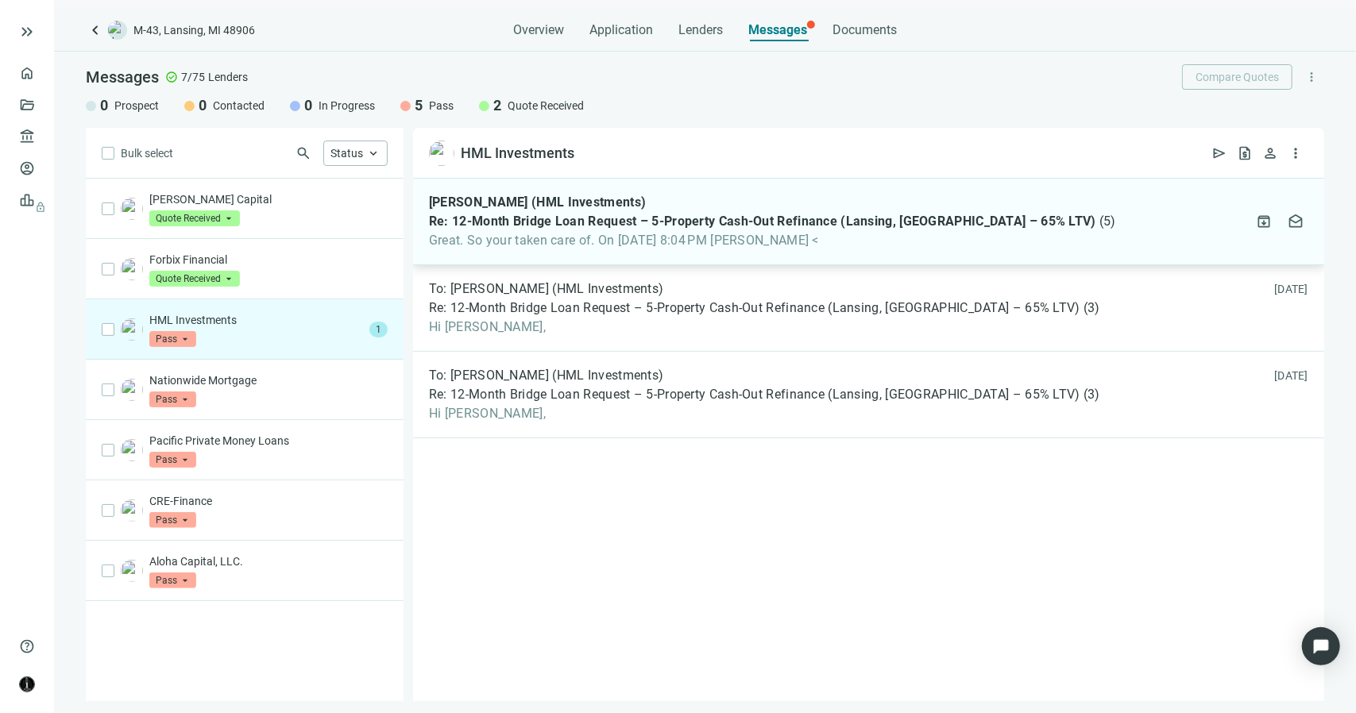
click at [550, 251] on div "Joel Rangel (HML Investments) Re: 12-Month Bridge Loan Request – 5-Property Cas…" at bounding box center [868, 222] width 911 height 87
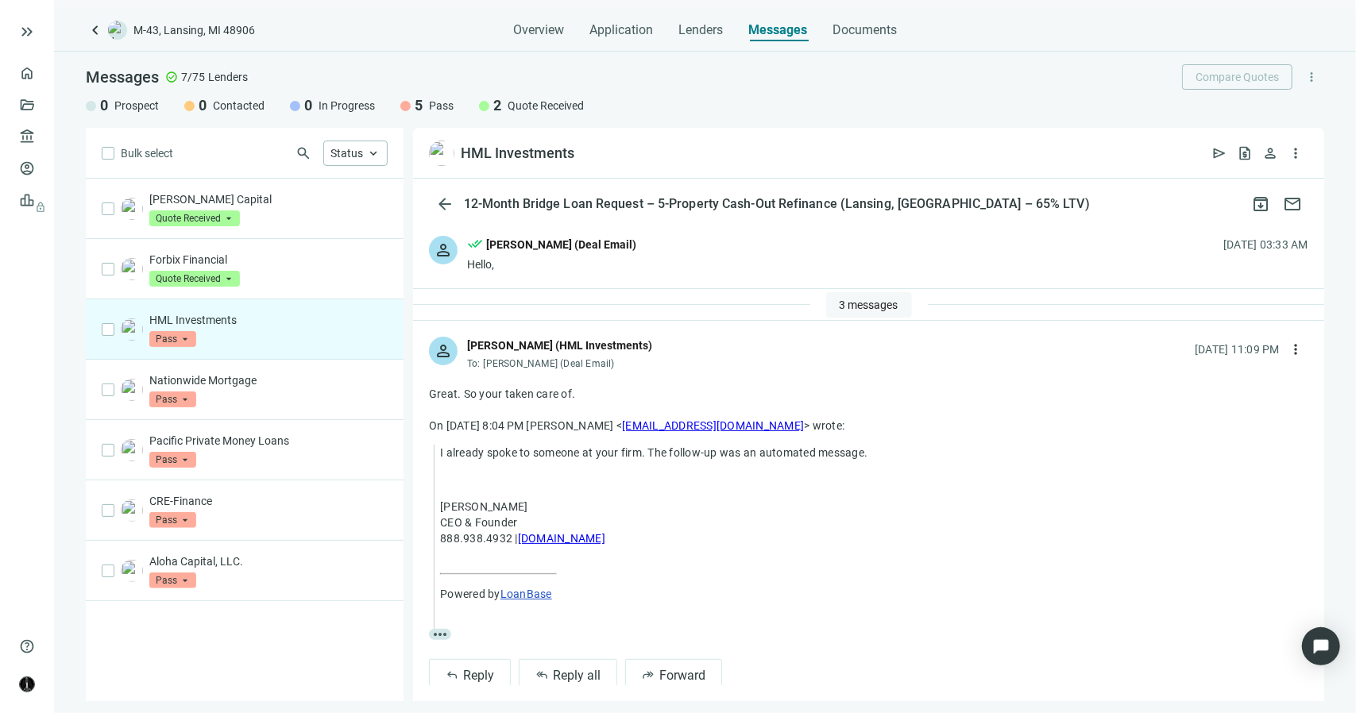
click at [842, 304] on span "3 messages" at bounding box center [869, 305] width 59 height 13
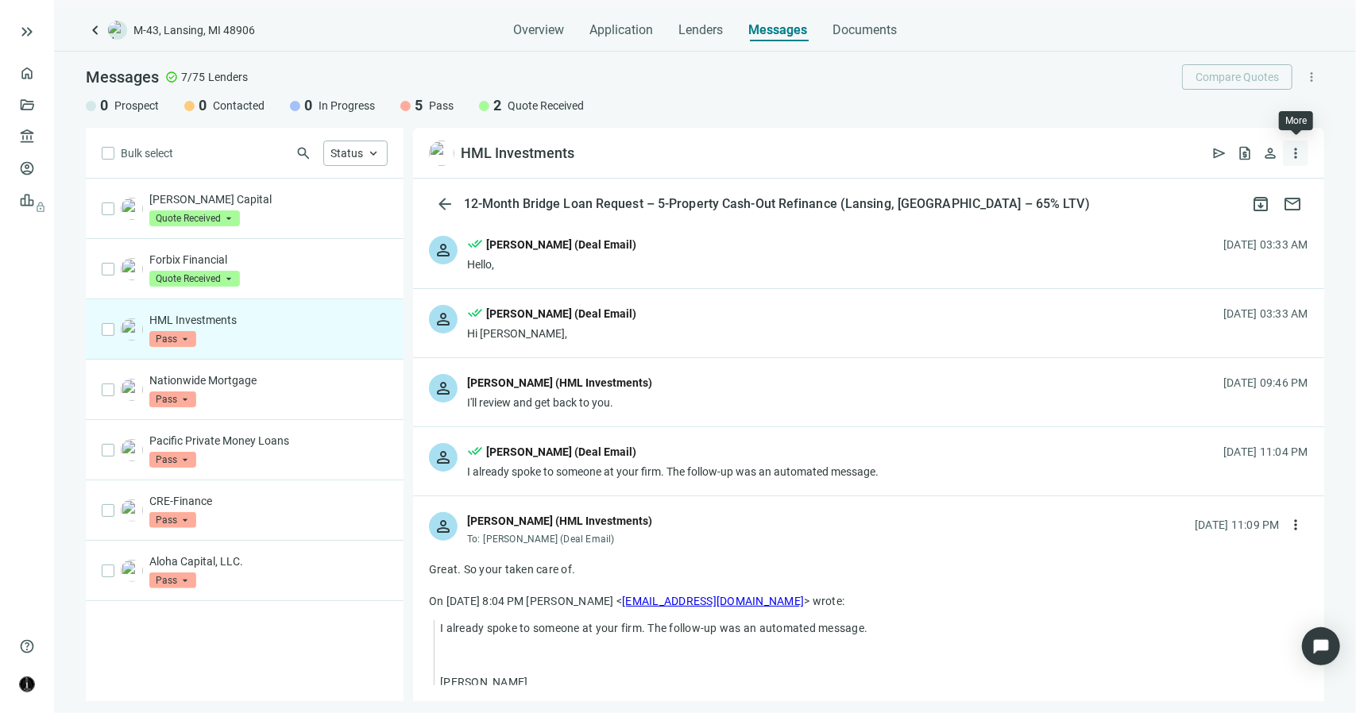
click at [1297, 153] on span "more_vert" at bounding box center [1296, 153] width 16 height 16
click at [1308, 80] on span "more_vert" at bounding box center [1311, 77] width 14 height 14
click at [1311, 80] on span "more_vert" at bounding box center [1311, 77] width 14 height 14
click at [377, 153] on span "keyboard_arrow_up" at bounding box center [373, 153] width 14 height 14
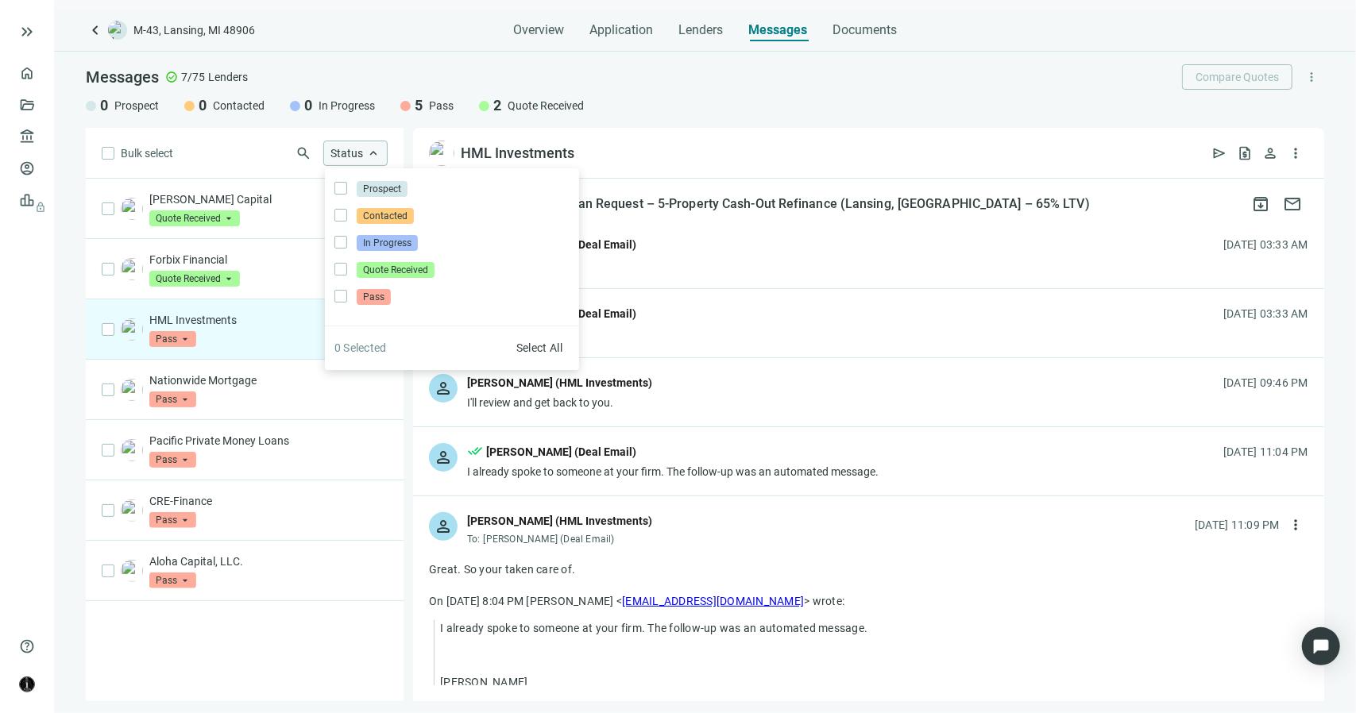
click at [377, 153] on span "keyboard_arrow_up" at bounding box center [373, 153] width 14 height 14
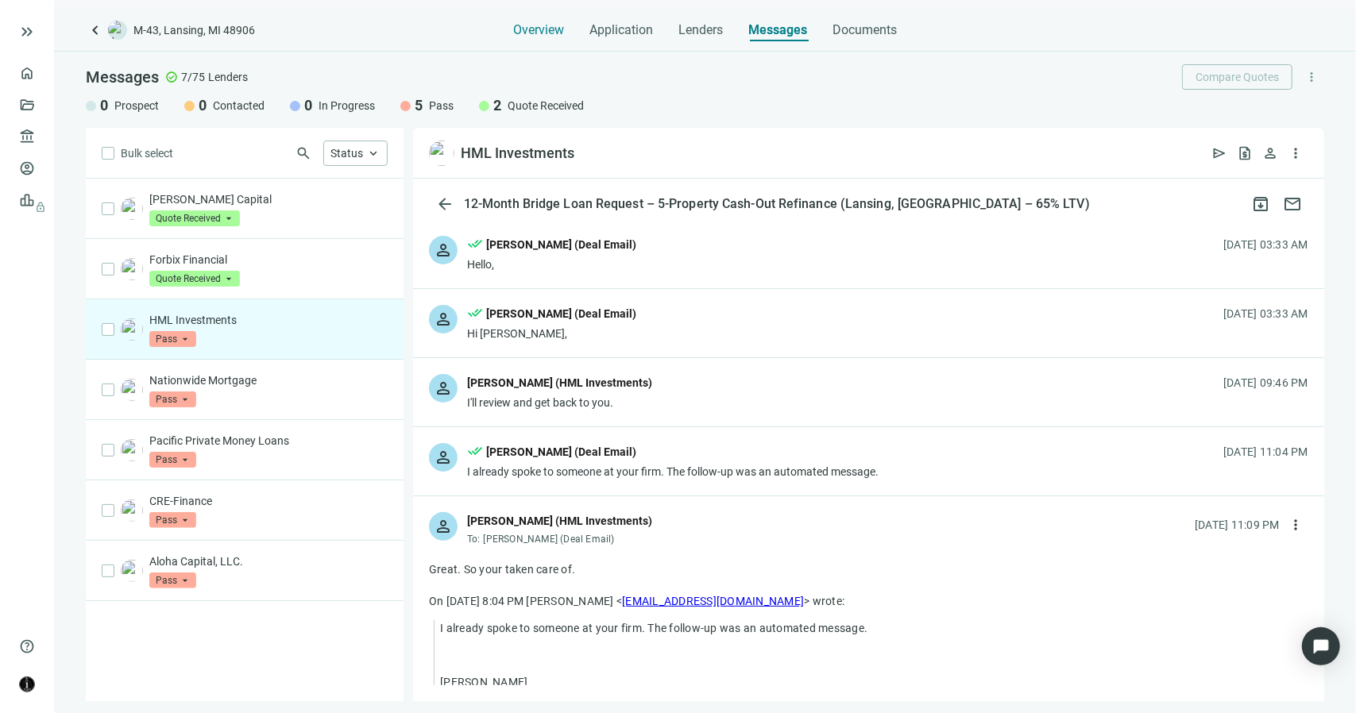
click at [545, 25] on span "Overview" at bounding box center [538, 30] width 51 height 16
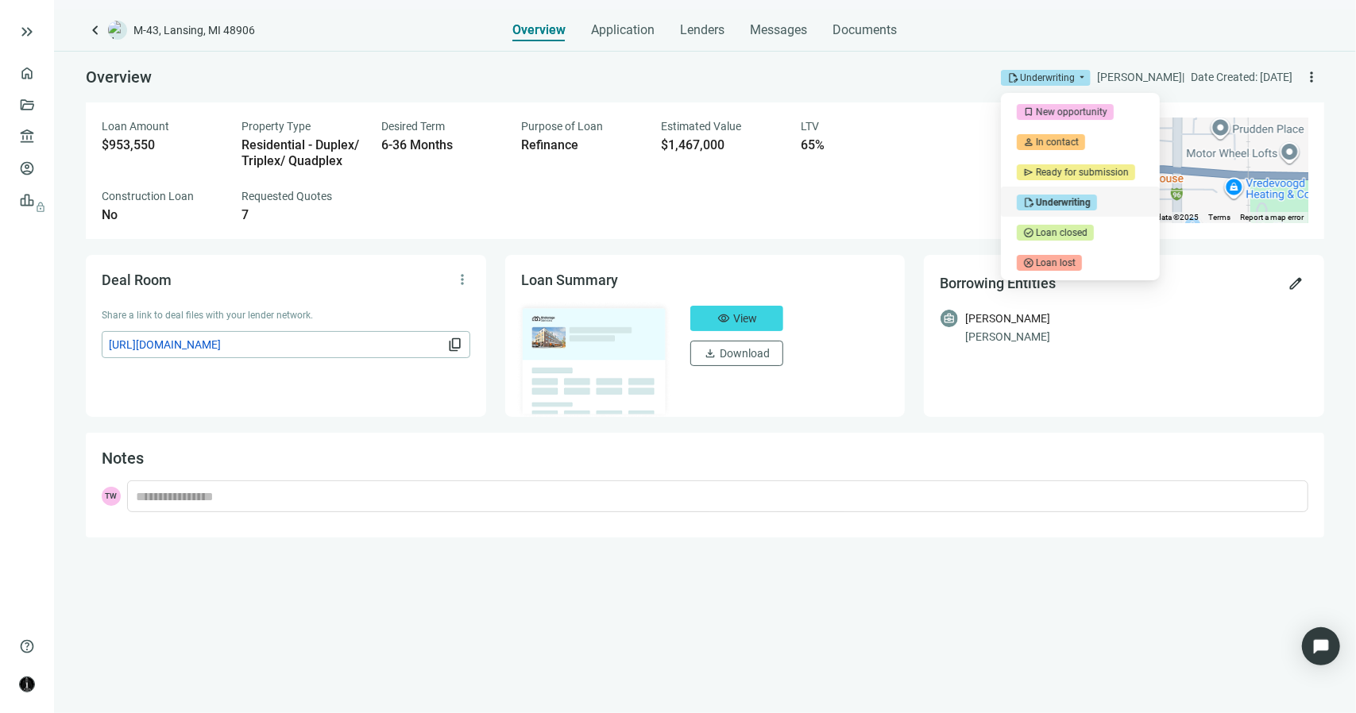
click at [1067, 80] on span "edit_document Underwriting" at bounding box center [1046, 78] width 90 height 16
click at [1072, 80] on span "edit_document Underwriting" at bounding box center [1046, 78] width 90 height 16
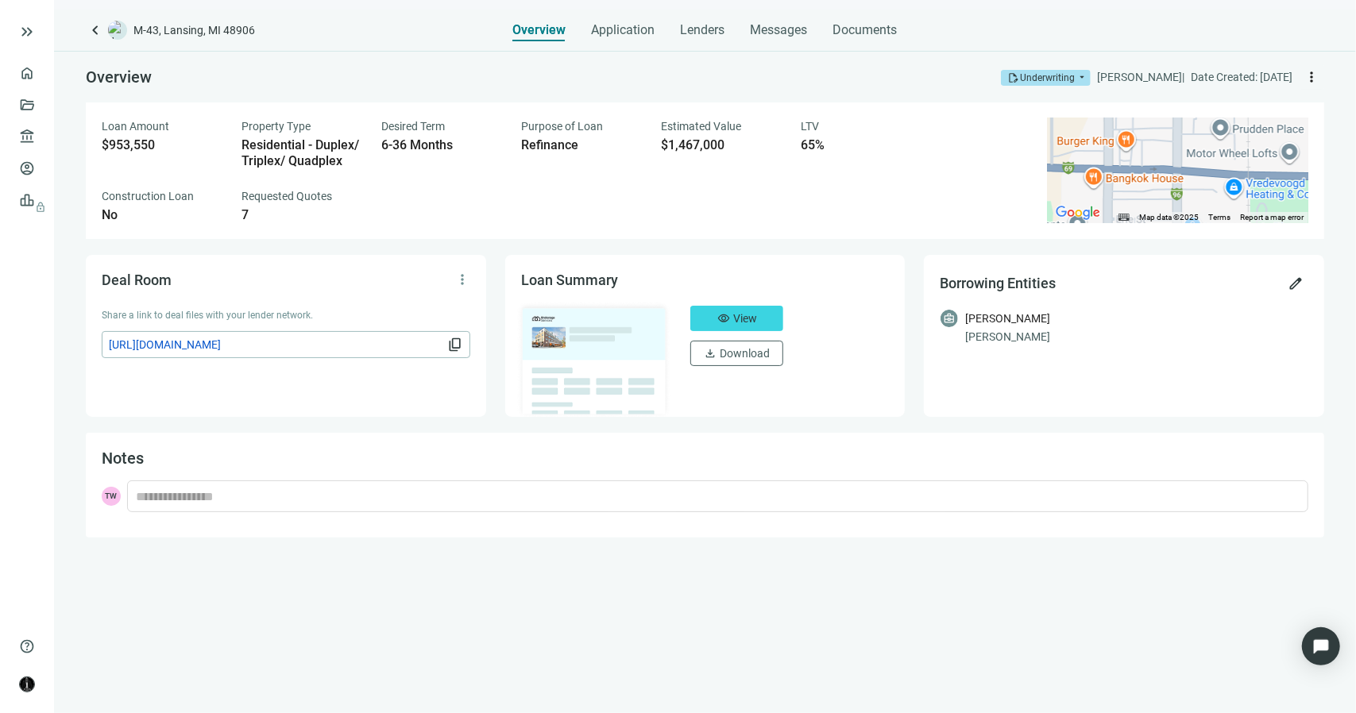
click at [1313, 79] on span "more_vert" at bounding box center [1312, 77] width 16 height 16
click at [902, 172] on div "Loan Amount $953,550 Property Type Residential - Duplex/ Triplex/ Quadplex Desi…" at bounding box center [565, 170] width 927 height 105
click at [615, 34] on span "Application" at bounding box center [624, 30] width 64 height 16
